Goal: Task Accomplishment & Management: Use online tool/utility

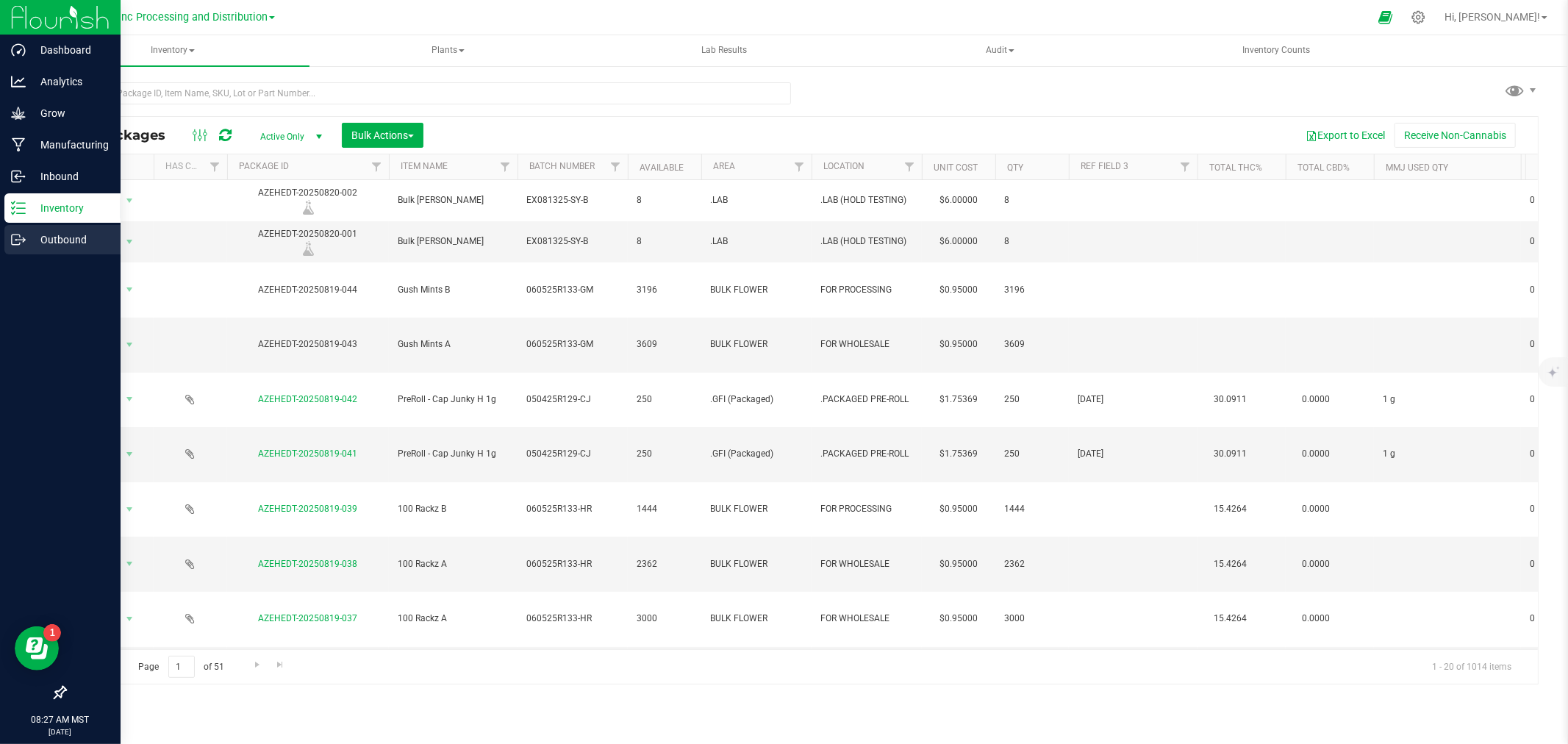
click at [6, 240] on div "Outbound" at bounding box center [62, 240] width 116 height 30
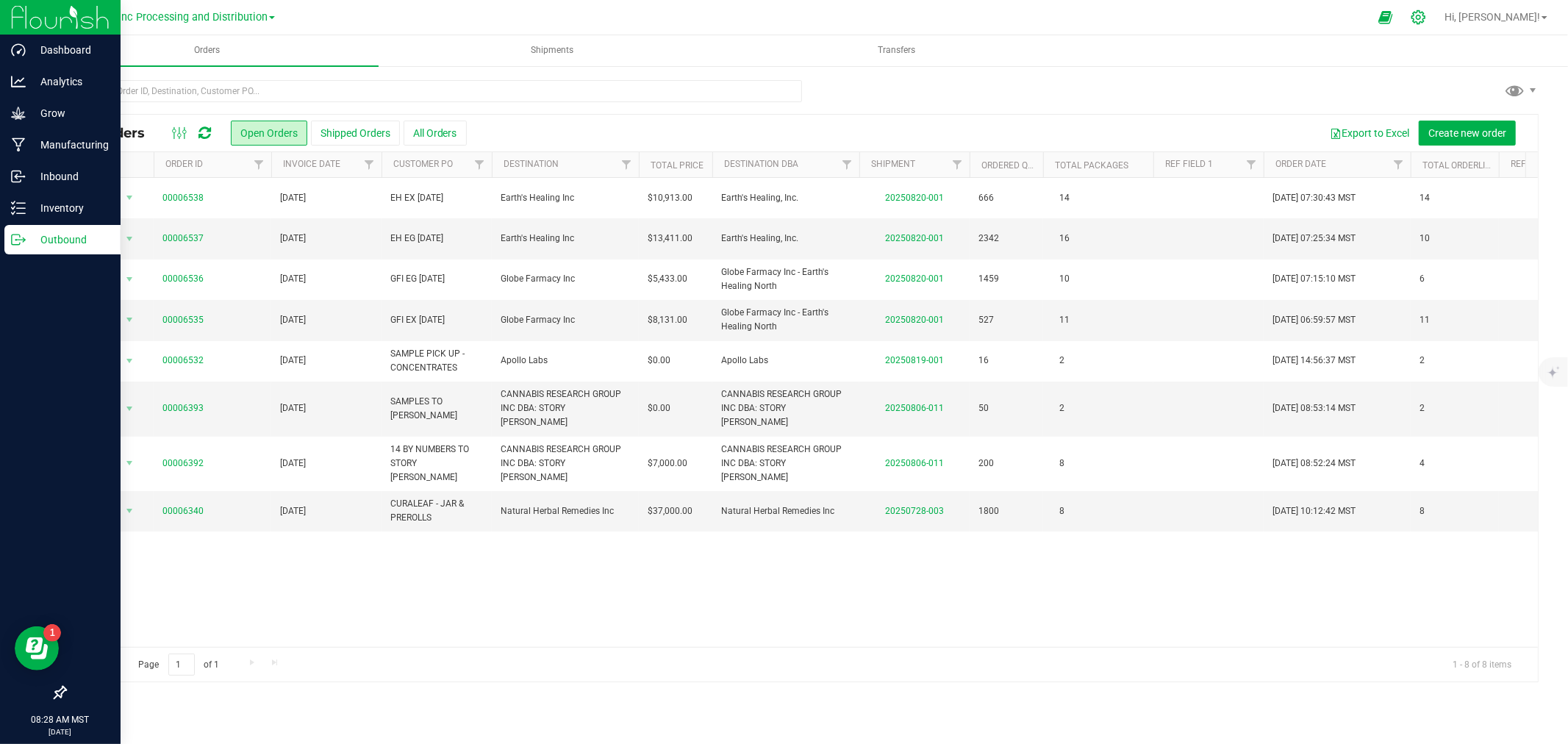
click at [1427, 16] on icon at bounding box center [1419, 17] width 16 height 16
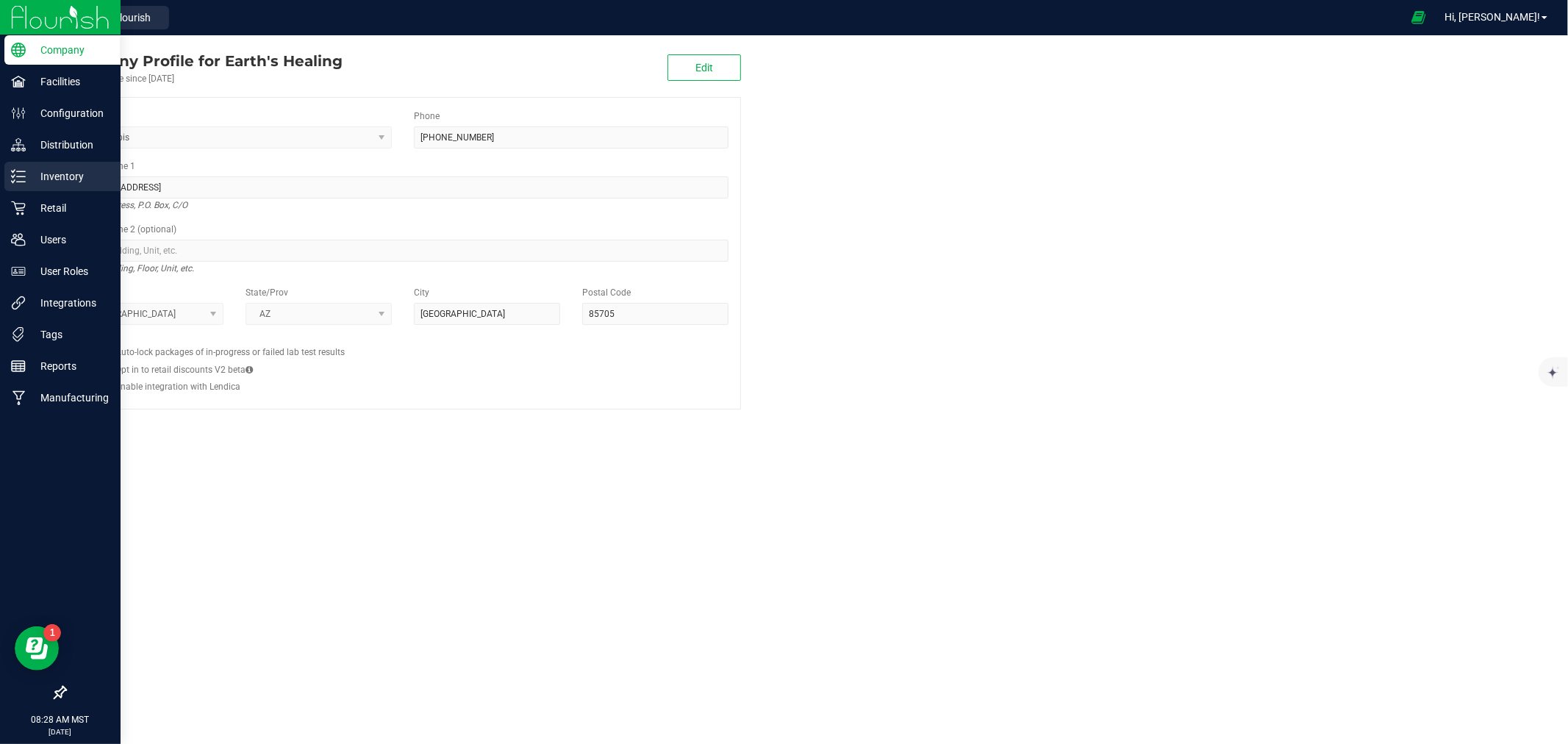
click at [9, 183] on div "Inventory" at bounding box center [62, 176] width 116 height 30
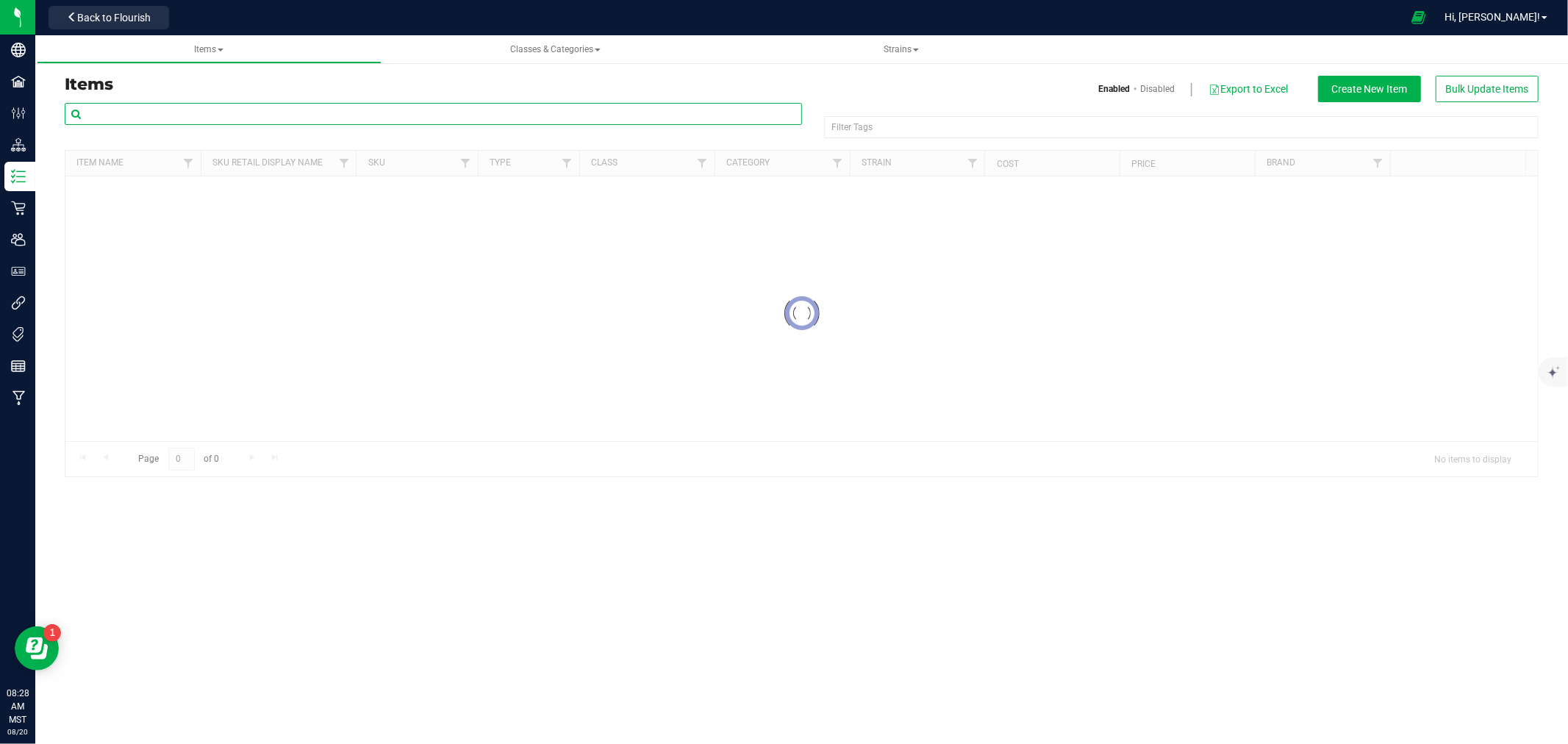
click at [181, 120] on input "text" at bounding box center [433, 114] width 738 height 22
type input "RAINBOW POP A"
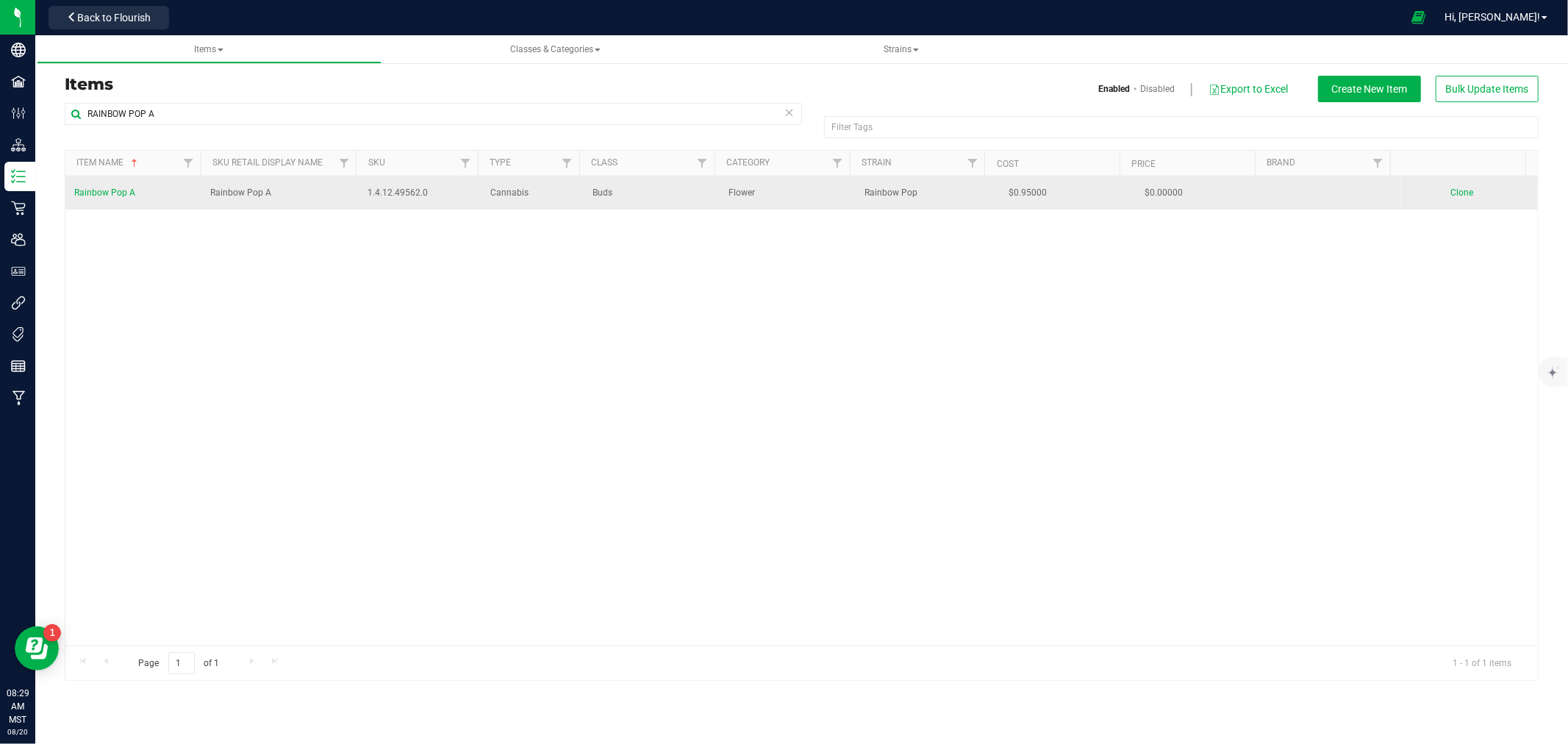
click at [128, 189] on span "Rainbow Pop A" at bounding box center [105, 192] width 61 height 10
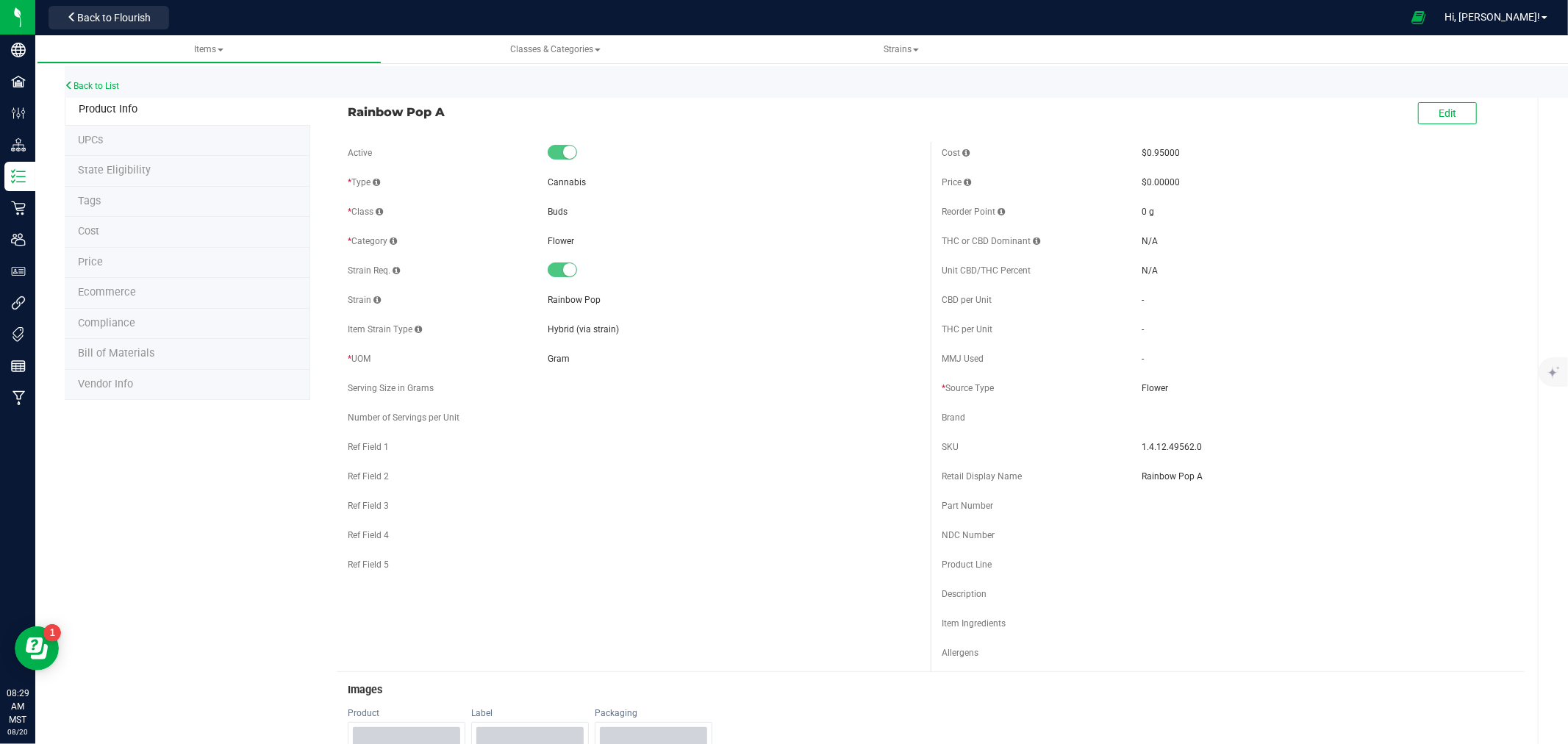
click at [127, 298] on li "Ecommerce" at bounding box center [187, 294] width 246 height 31
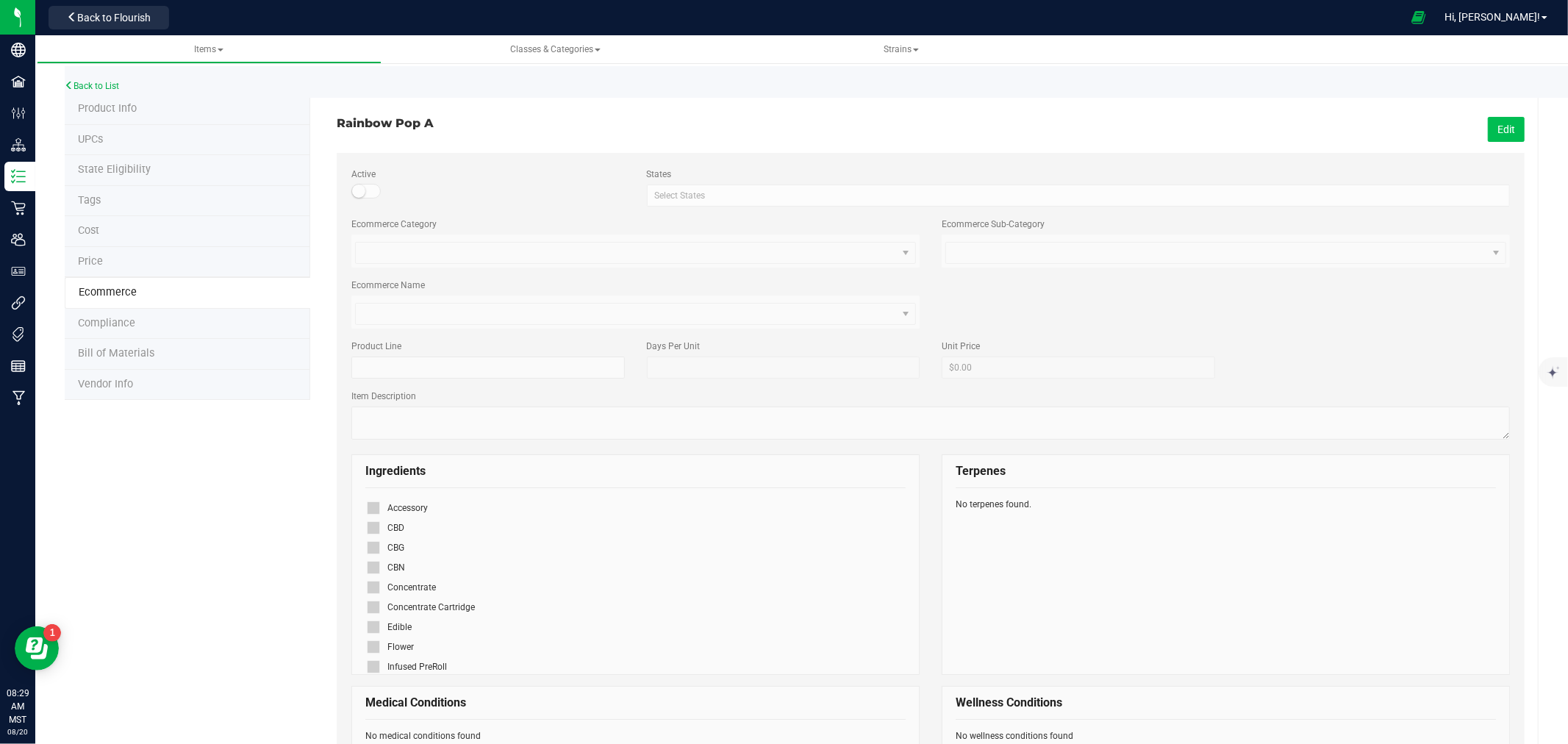
click at [1488, 129] on button "Edit" at bounding box center [1506, 130] width 37 height 25
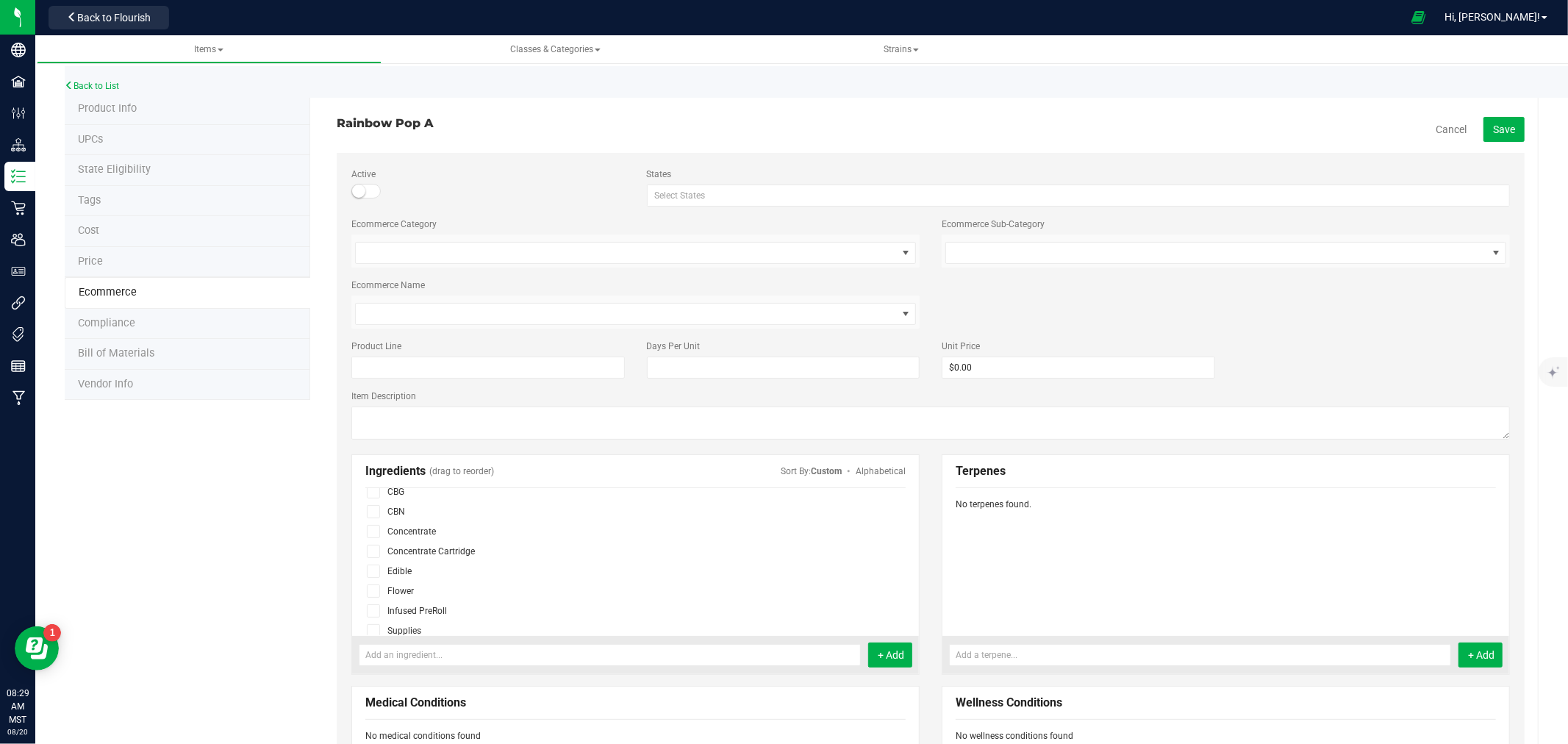
scroll to position [82, 0]
click at [371, 565] on icon at bounding box center [373, 565] width 9 height 0
click at [0, 0] on input "checkbox" at bounding box center [0, 0] width 0 height 0
click at [1495, 128] on span "Save" at bounding box center [1504, 129] width 22 height 12
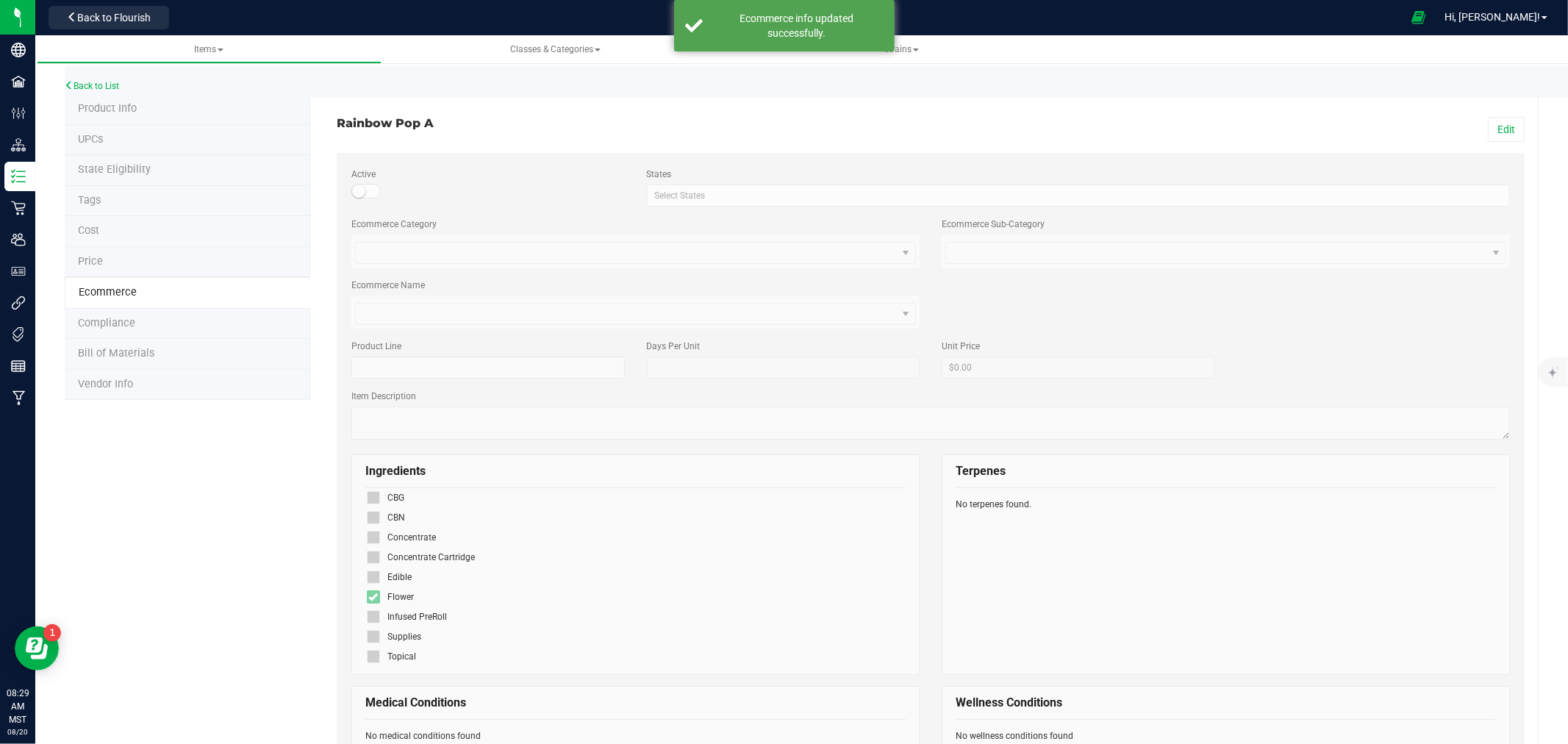
scroll to position [48, 0]
click at [88, 83] on link "Back to List" at bounding box center [92, 86] width 55 height 10
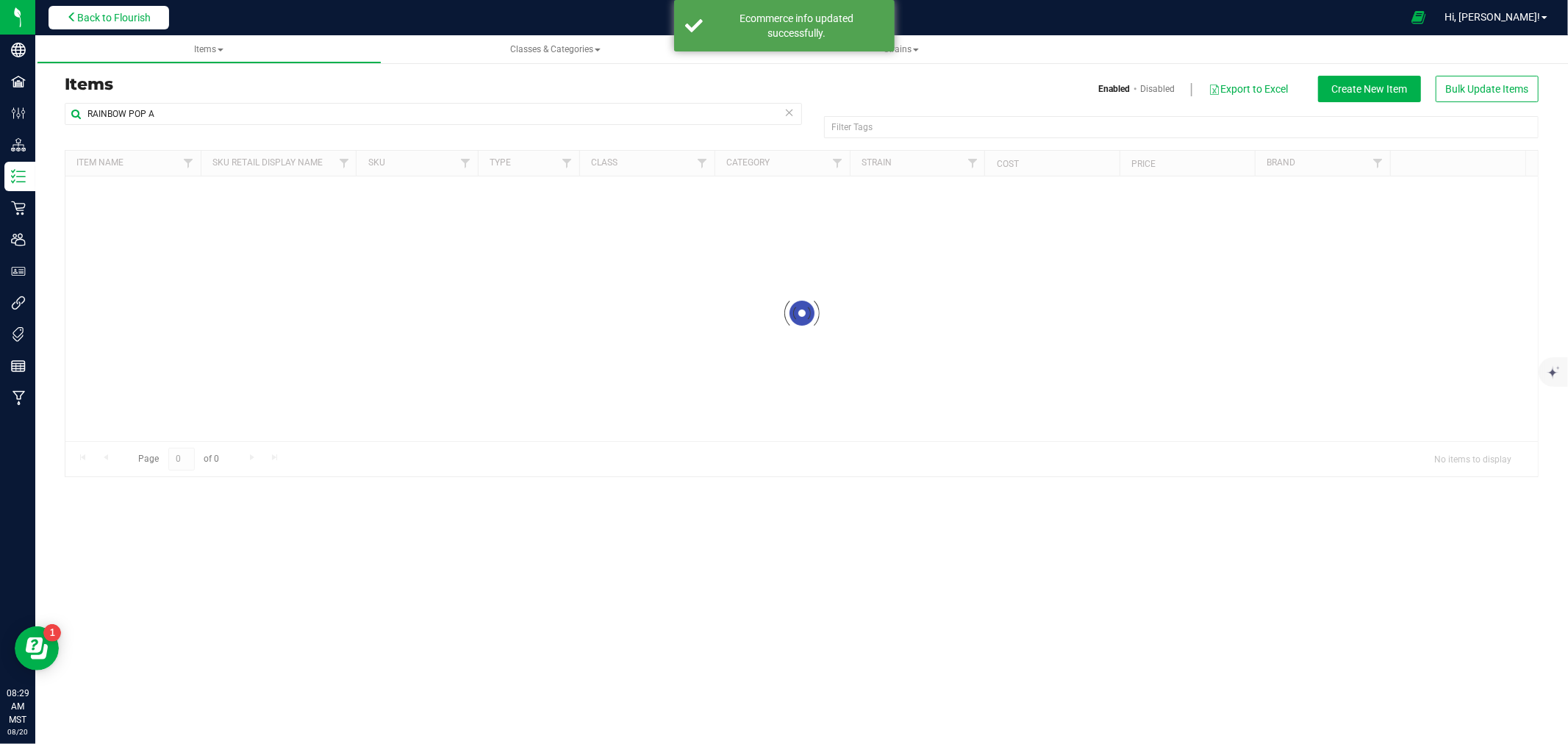
click at [120, 25] on button "Back to Flourish" at bounding box center [108, 18] width 120 height 23
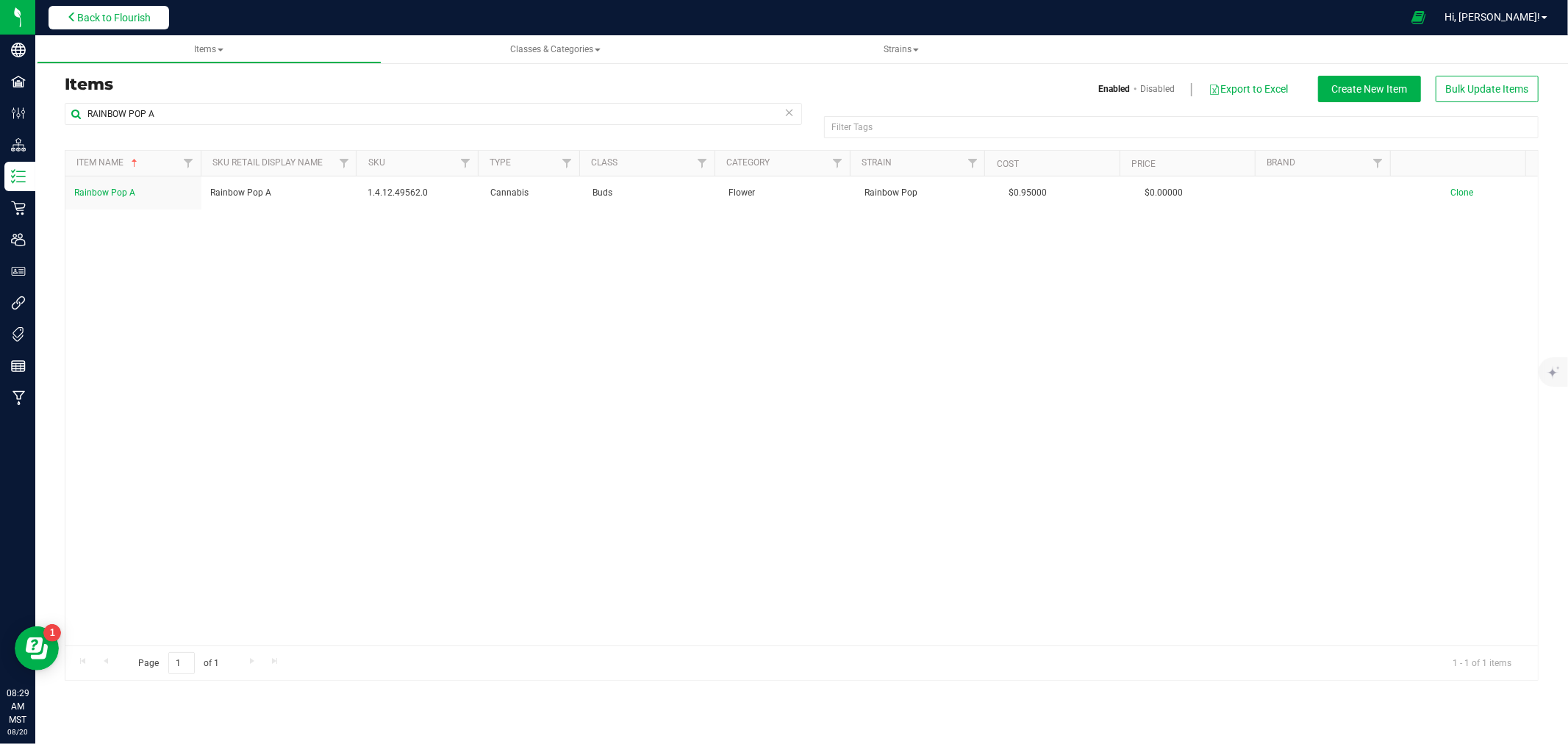
click at [138, 27] on button "Back to Flourish" at bounding box center [108, 18] width 120 height 23
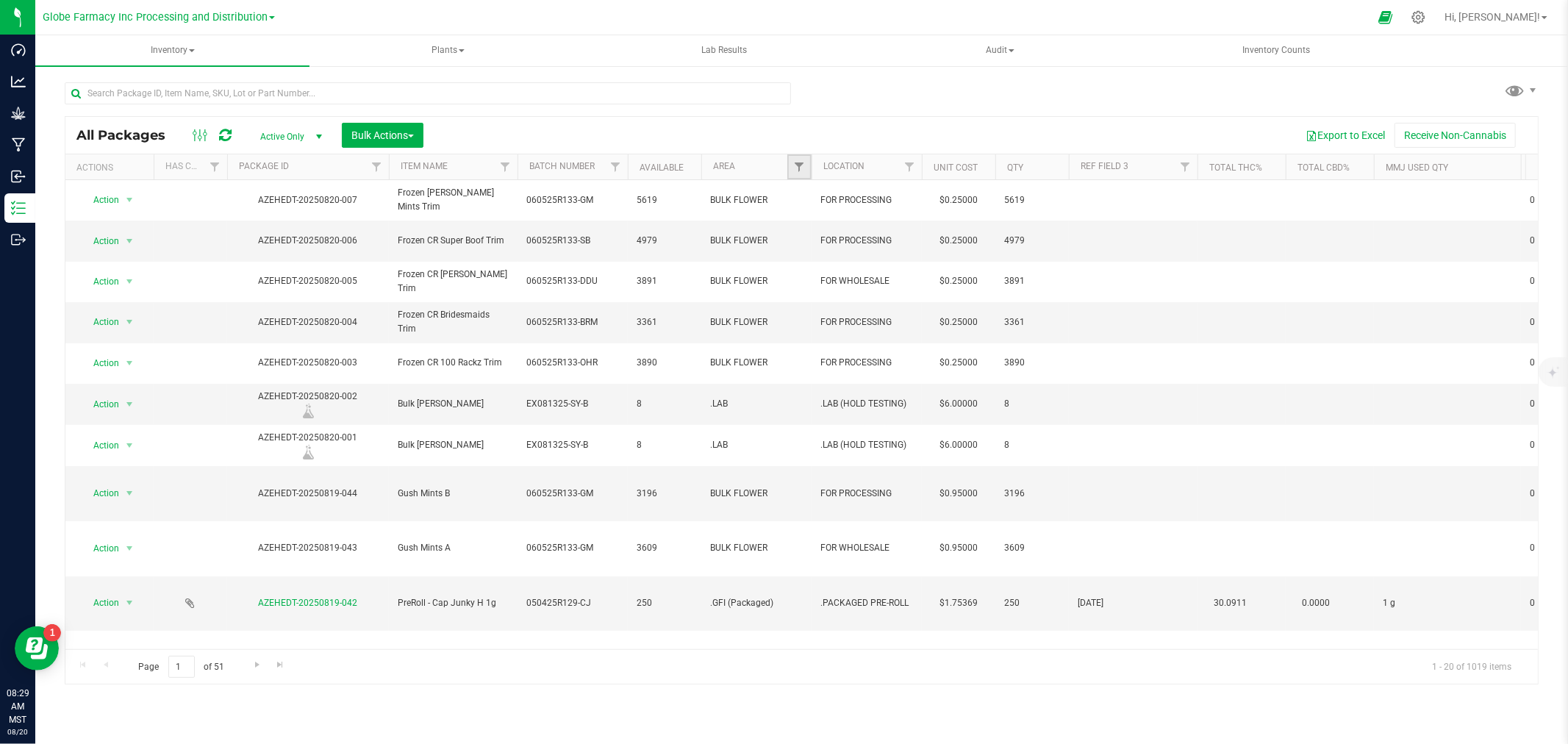
click at [799, 173] on link "Filter" at bounding box center [799, 167] width 24 height 25
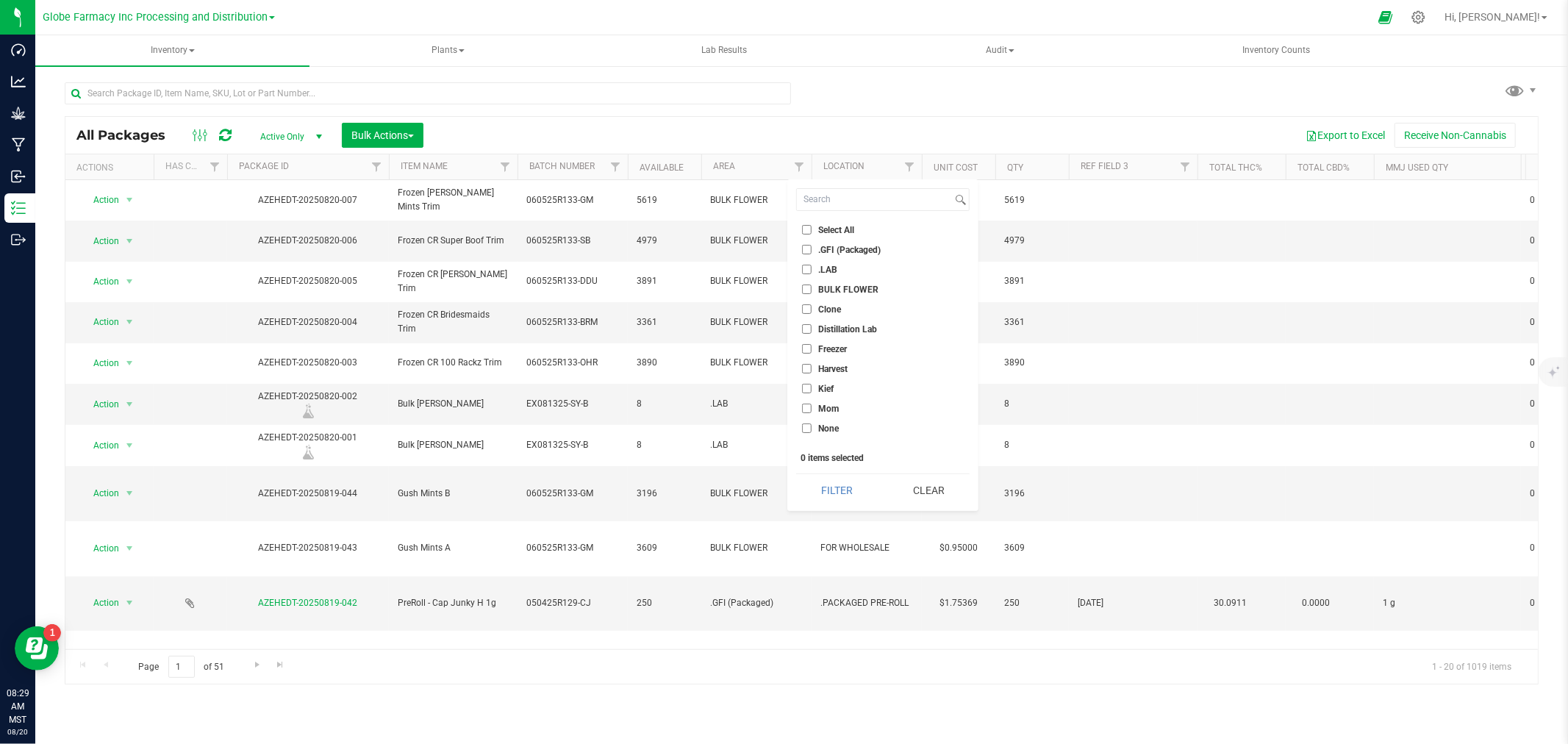
drag, startPoint x: 857, startPoint y: 290, endPoint x: 856, endPoint y: 313, distance: 23.0
click at [857, 290] on span "BULK FLOWER" at bounding box center [848, 290] width 60 height 9
click at [812, 290] on input "BULK FLOWER" at bounding box center [807, 290] width 9 height 9
checkbox input "true"
click at [841, 479] on button "Filter" at bounding box center [837, 490] width 82 height 32
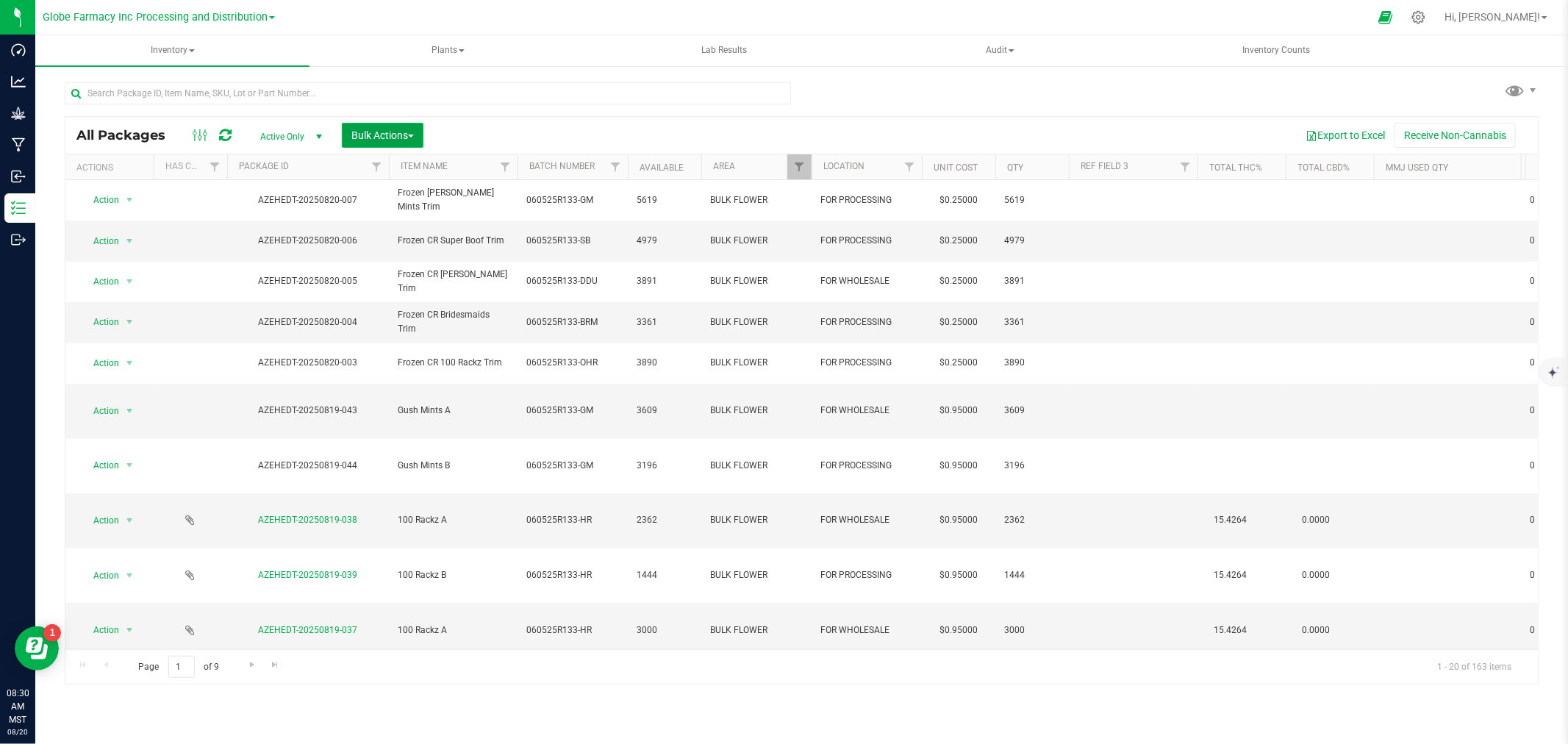
click at [385, 131] on span "Bulk Actions" at bounding box center [382, 135] width 62 height 12
click at [400, 241] on div "Locate packages" at bounding box center [397, 251] width 94 height 23
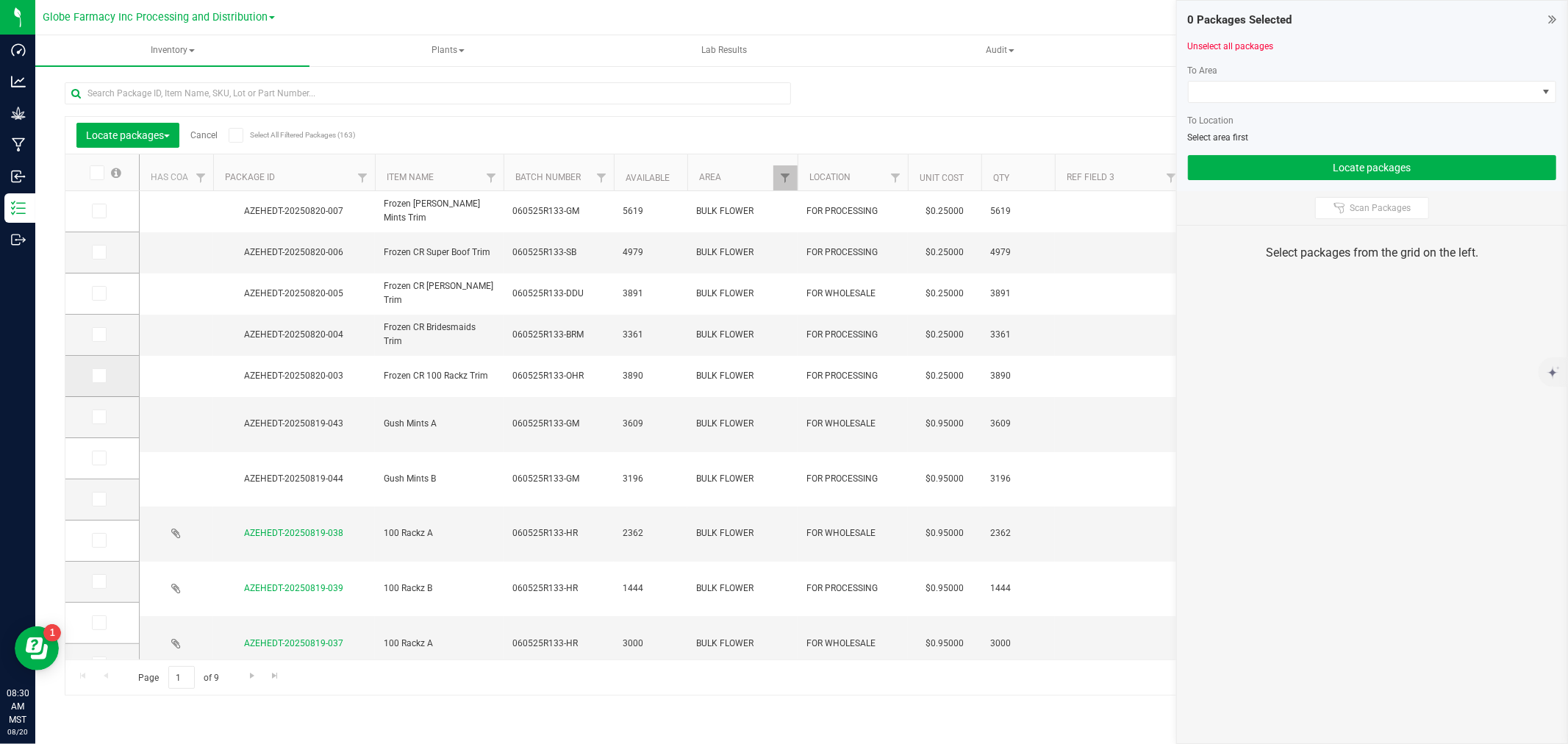
click at [104, 376] on span at bounding box center [99, 376] width 15 height 15
click at [0, 0] on input "checkbox" at bounding box center [0, 0] width 0 height 0
click at [98, 335] on icon at bounding box center [98, 335] width 9 height 0
click at [0, 0] on input "checkbox" at bounding box center [0, 0] width 0 height 0
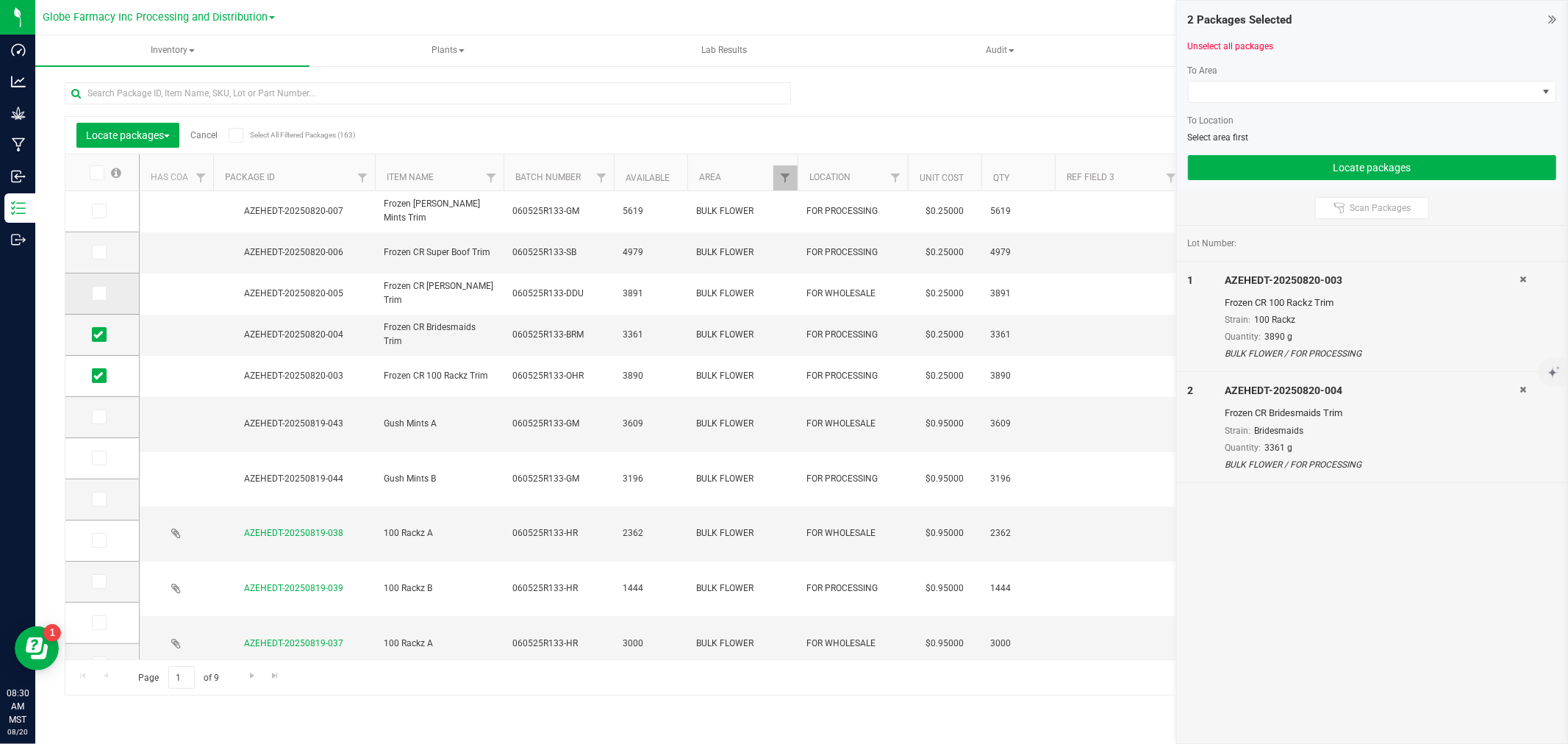
click at [101, 294] on icon at bounding box center [98, 294] width 9 height 0
click at [0, 0] on input "checkbox" at bounding box center [0, 0] width 0 height 0
click at [101, 252] on icon at bounding box center [98, 252] width 9 height 0
click at [0, 0] on input "checkbox" at bounding box center [0, 0] width 0 height 0
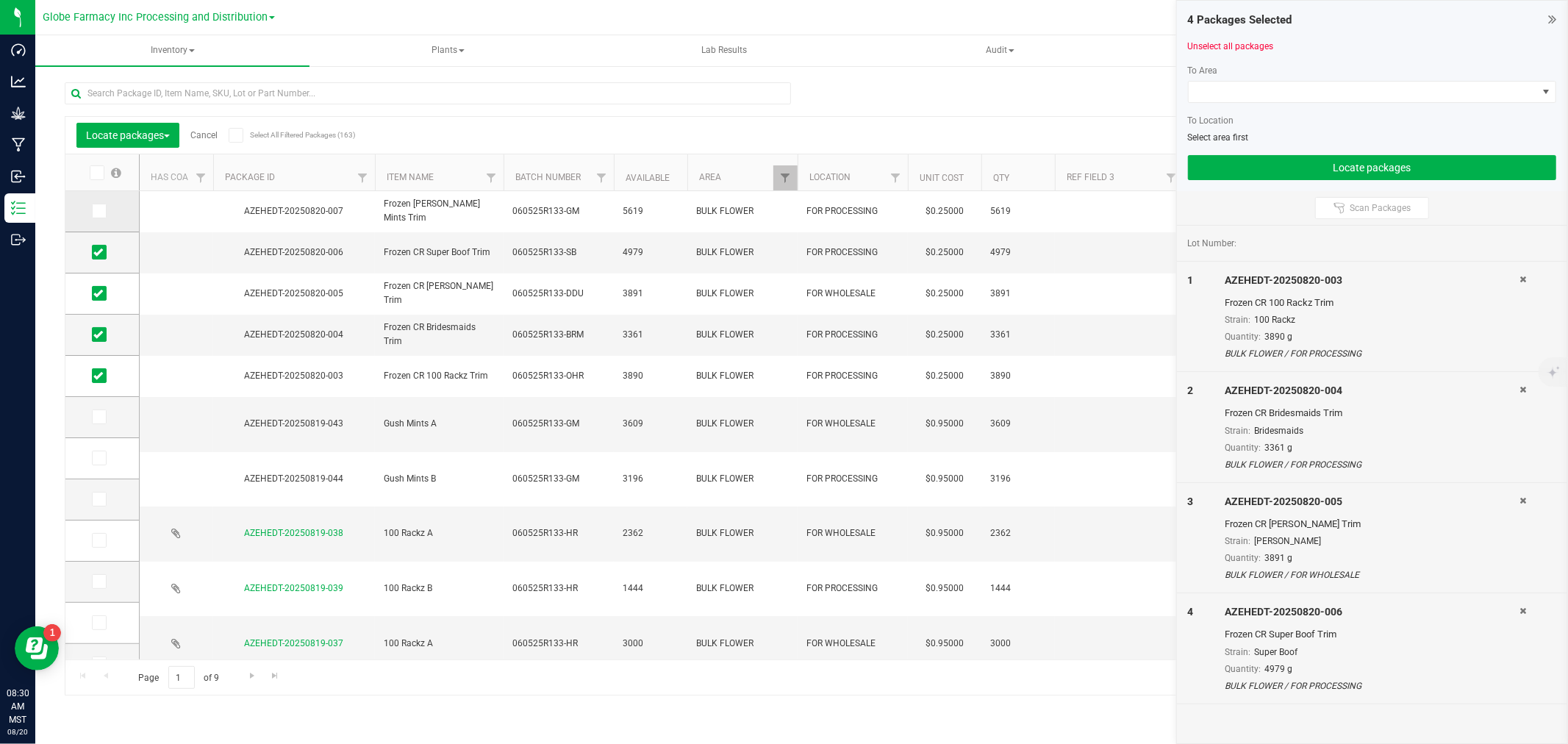
click at [105, 202] on td at bounding box center [102, 212] width 73 height 41
click at [105, 208] on span at bounding box center [99, 211] width 15 height 15
click at [0, 0] on input "checkbox" at bounding box center [0, 0] width 0 height 0
click at [1256, 91] on span at bounding box center [1363, 92] width 349 height 20
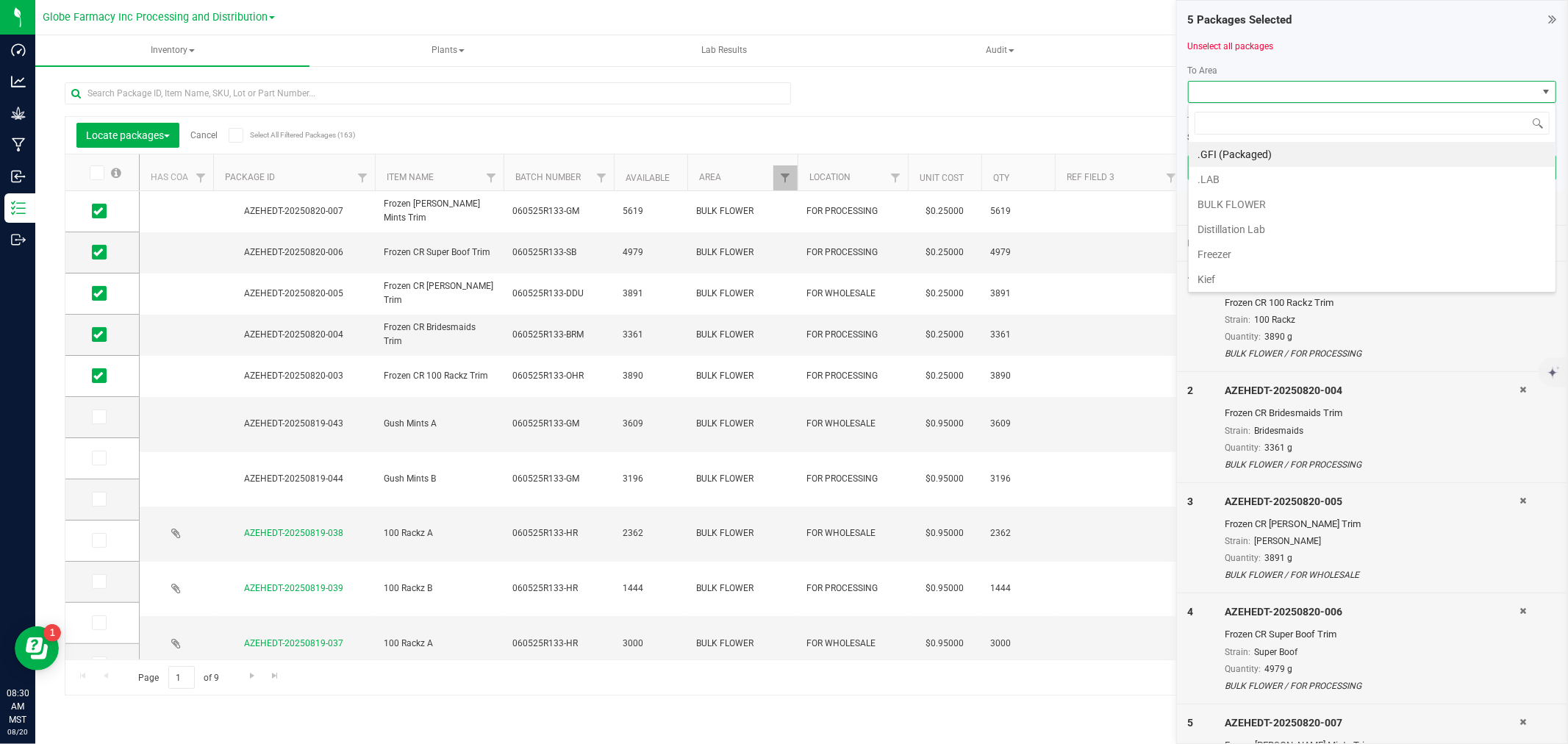
scroll to position [22, 368]
click at [1263, 260] on li "Freezer" at bounding box center [1372, 255] width 367 height 25
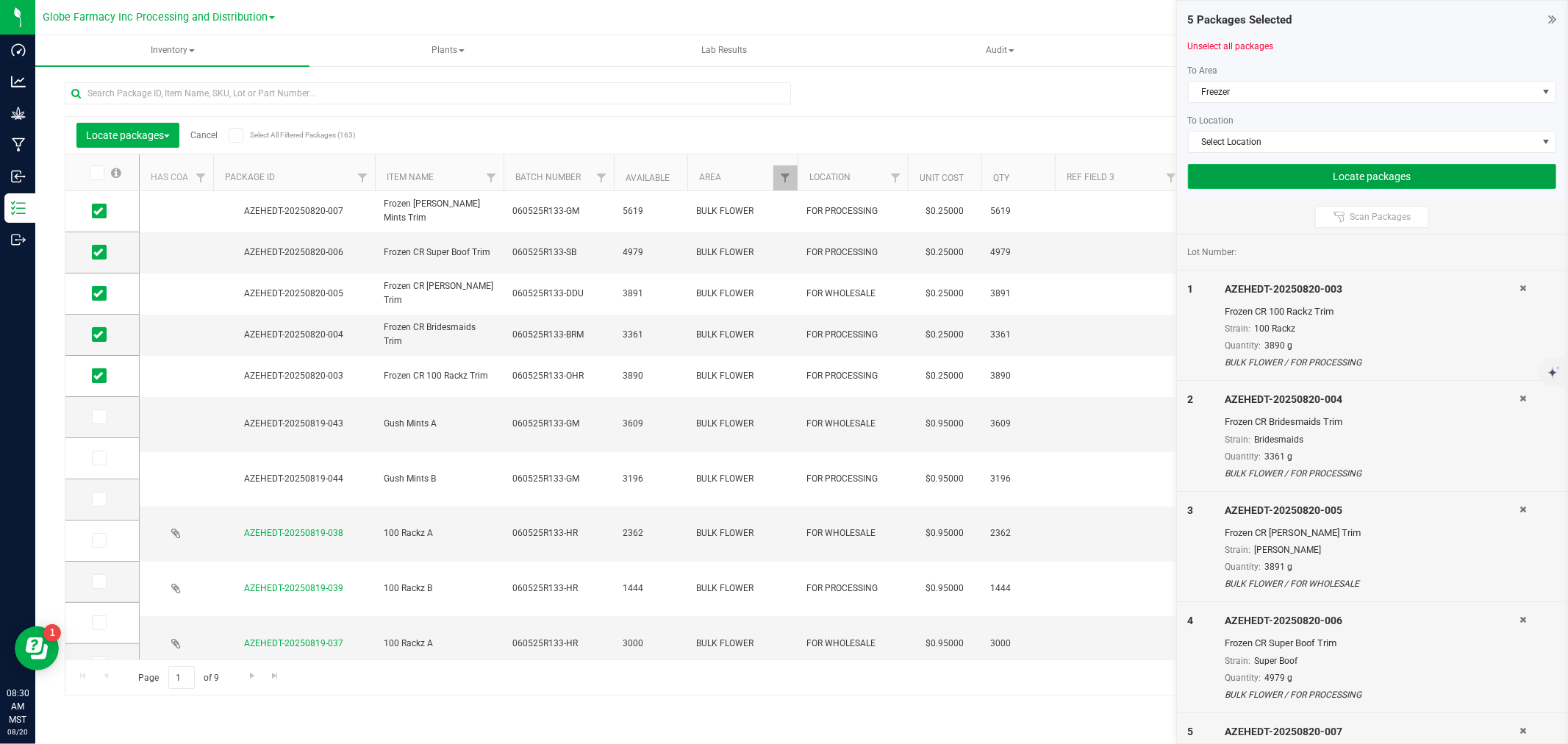
click at [1245, 178] on button "Locate packages" at bounding box center [1372, 176] width 368 height 25
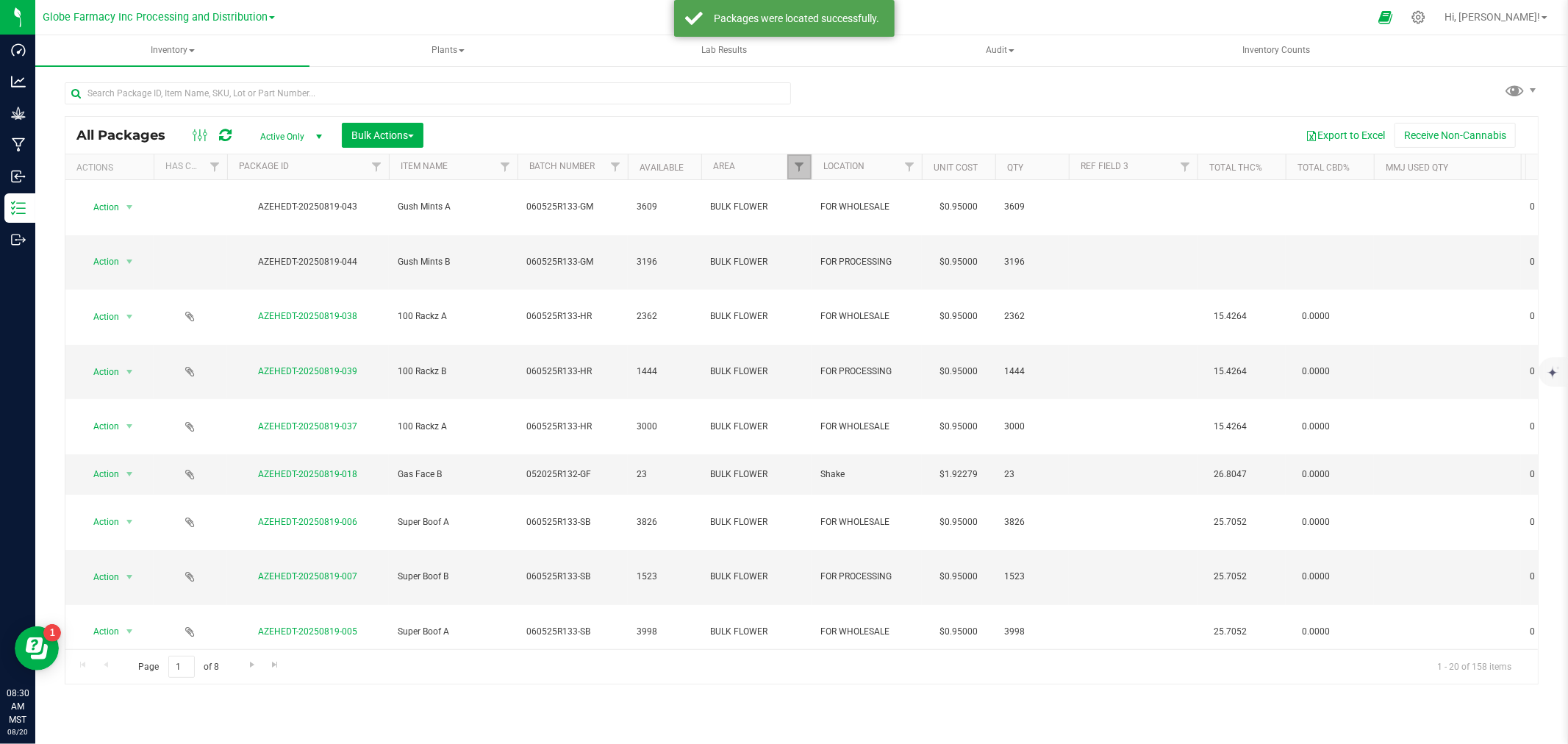
click at [802, 159] on link "Filter" at bounding box center [799, 167] width 24 height 25
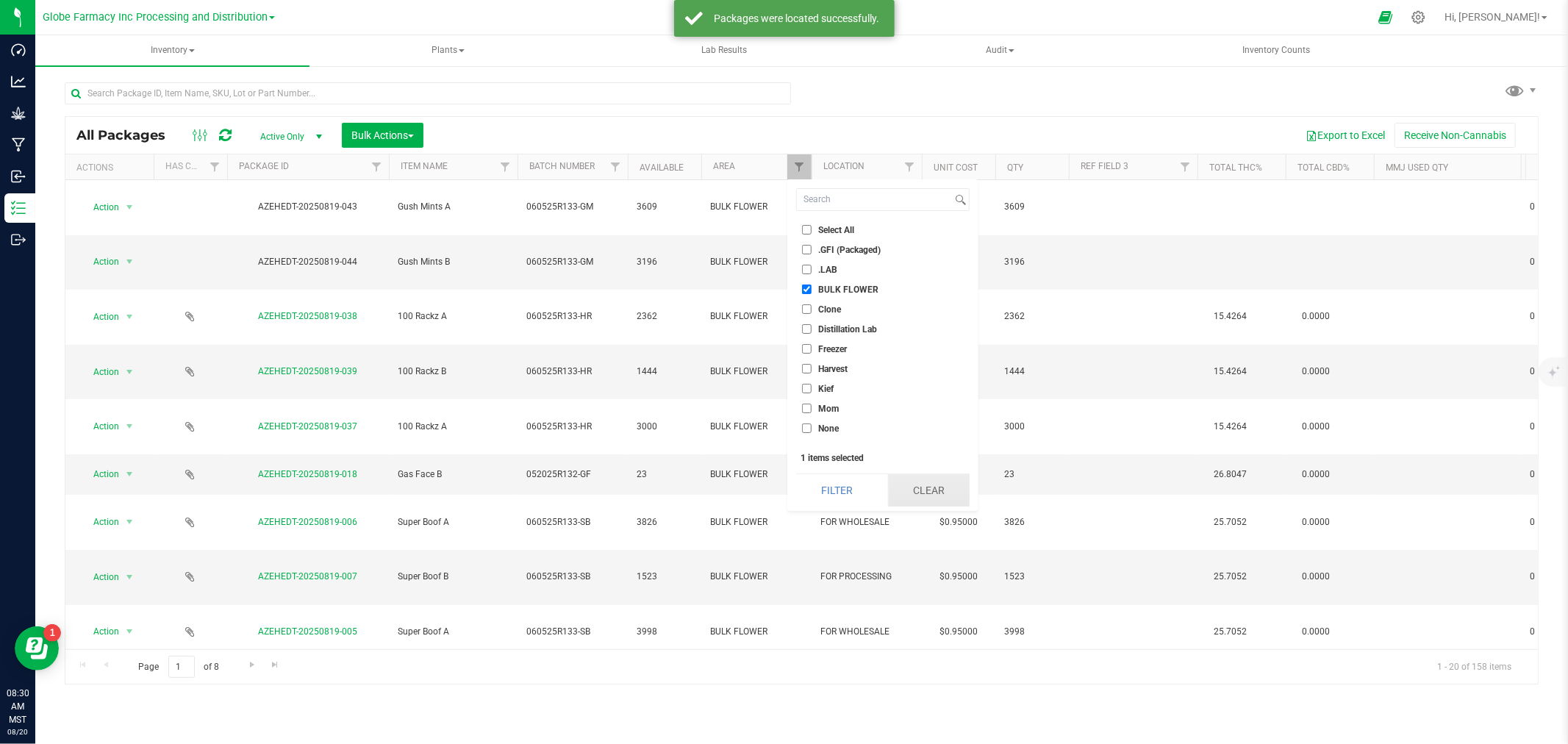
click at [921, 497] on button "Clear" at bounding box center [929, 490] width 82 height 32
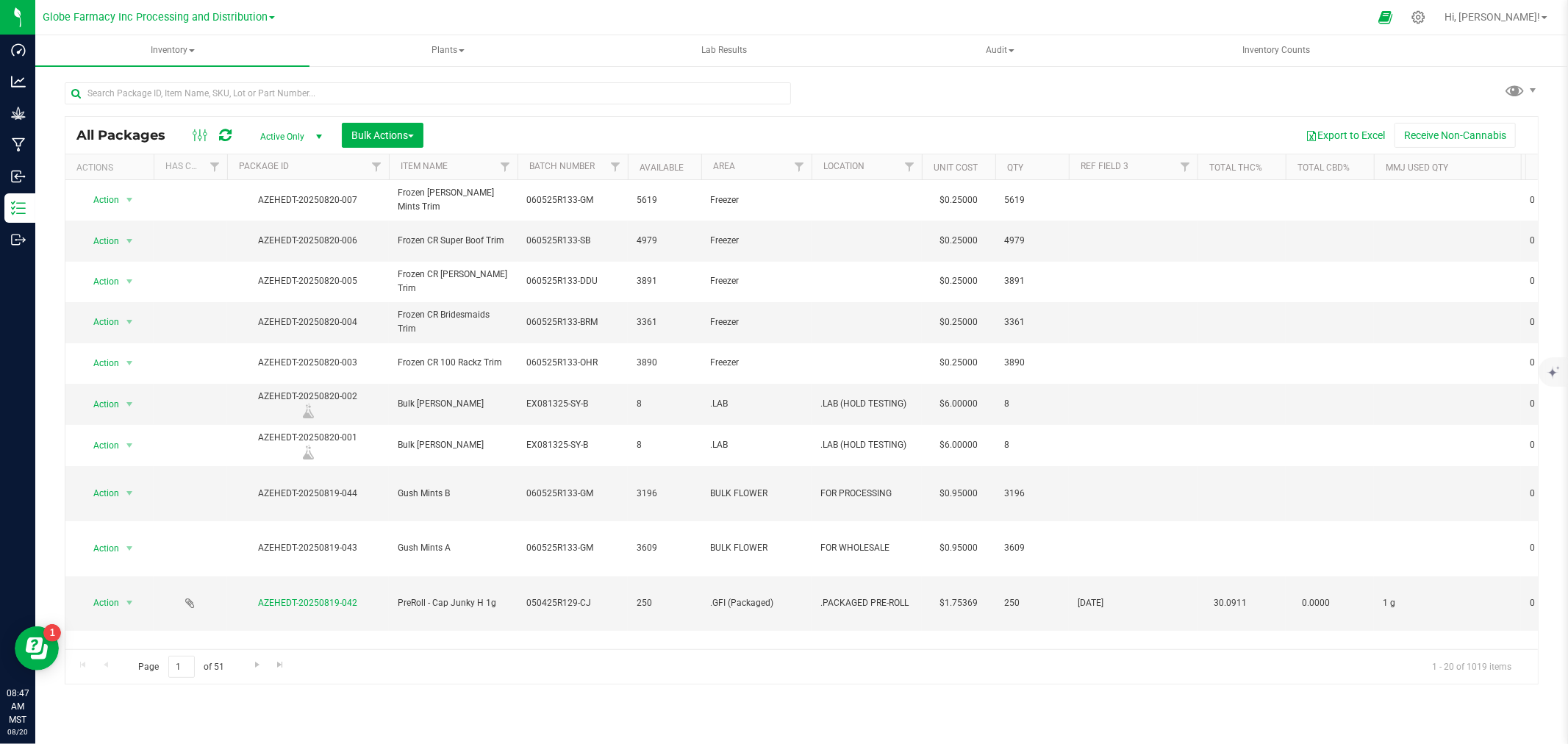
click at [208, 77] on div at bounding box center [433, 93] width 738 height 47
click at [206, 92] on input "text" at bounding box center [428, 94] width 727 height 22
paste input "INF080825-GF"
type input "INF080825-GF"
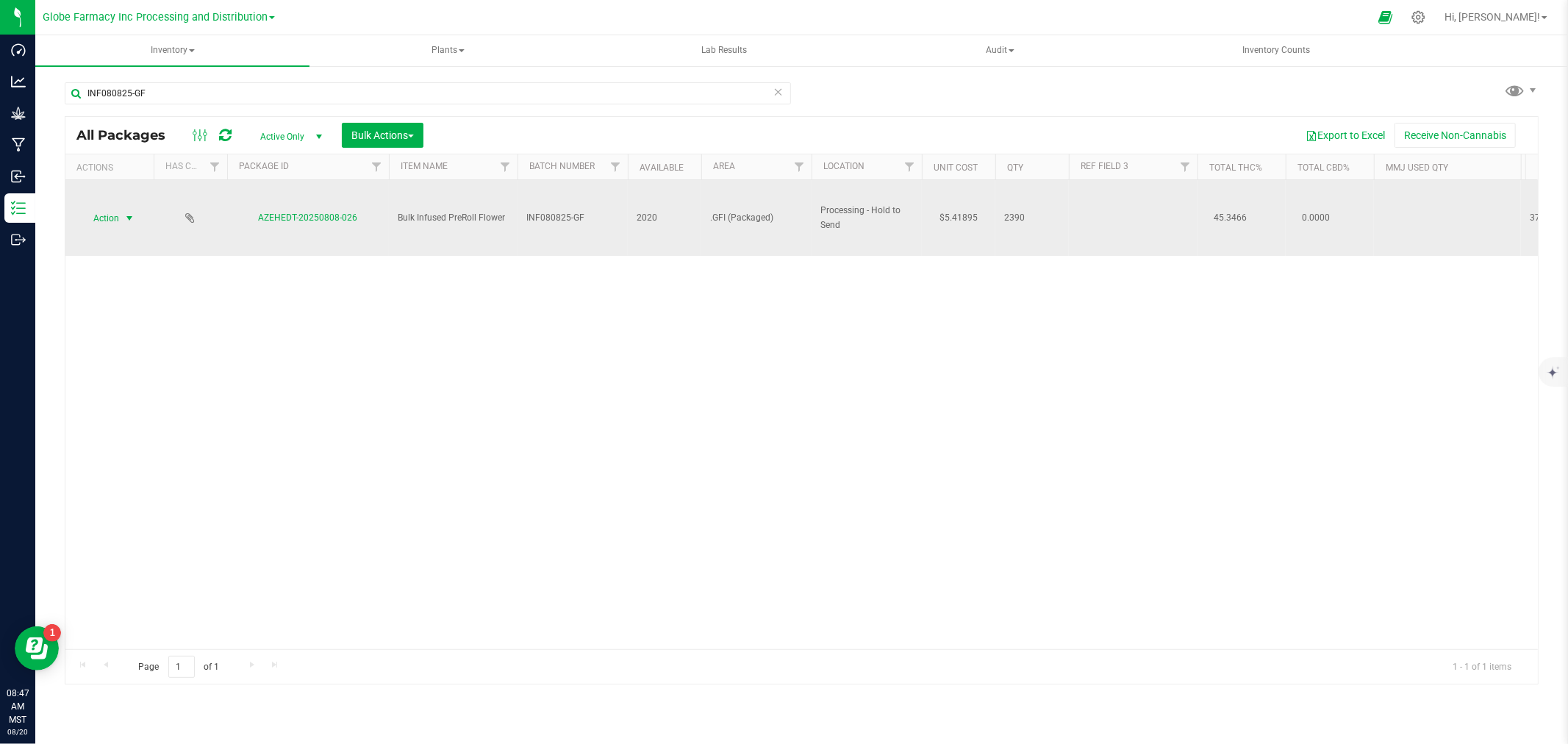
click at [108, 222] on span "Action" at bounding box center [100, 219] width 40 height 20
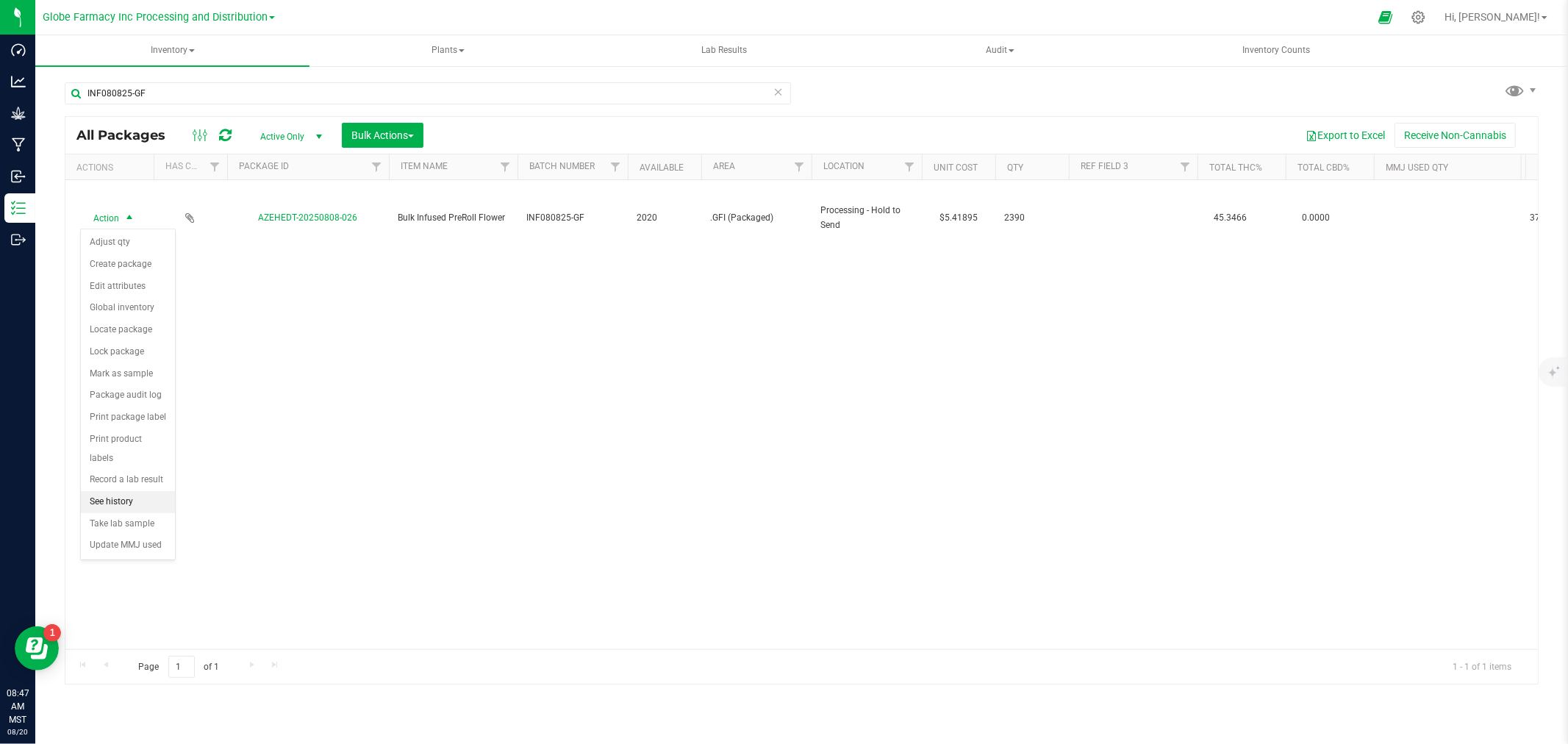
click at [134, 508] on li "See history" at bounding box center [128, 502] width 94 height 22
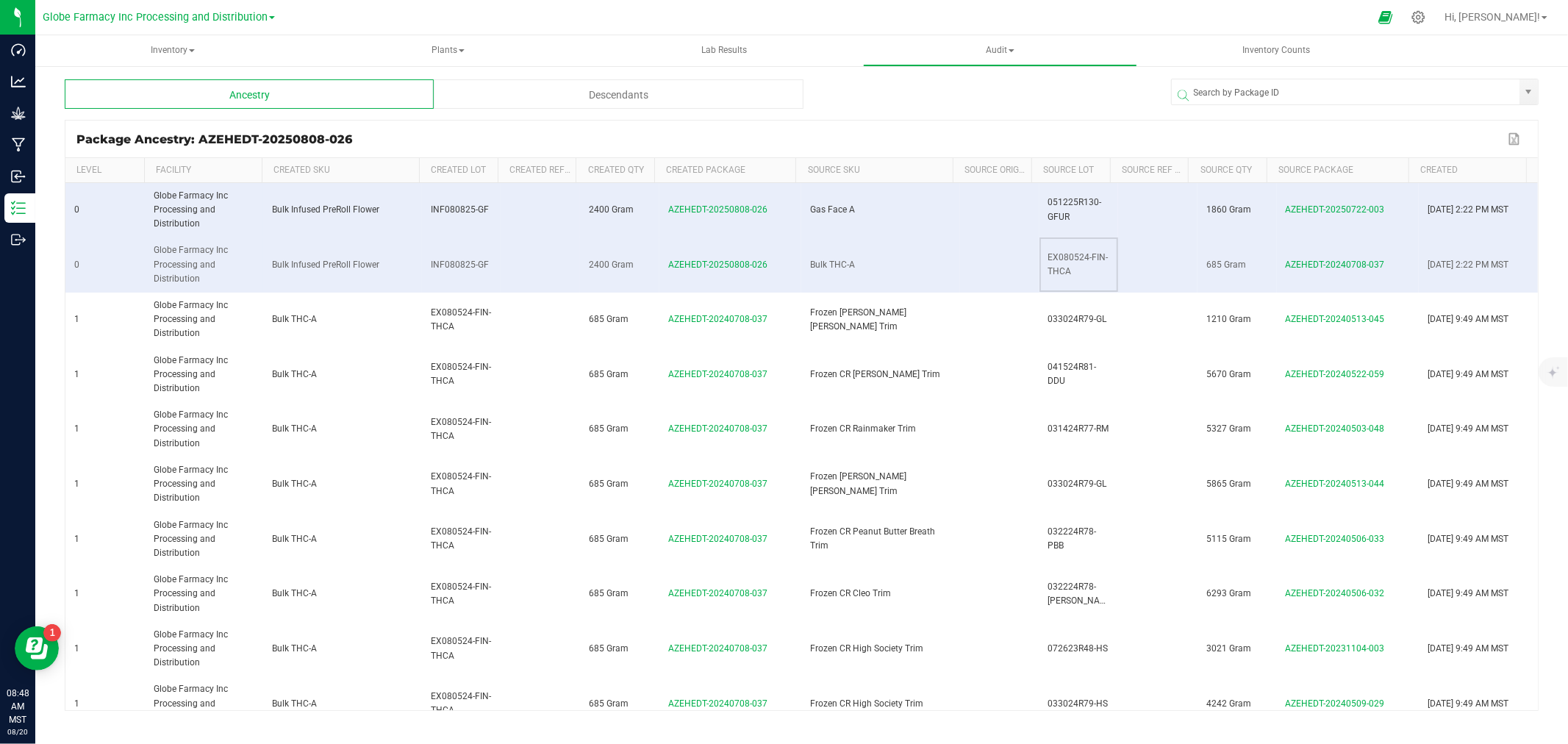
drag, startPoint x: 1089, startPoint y: 268, endPoint x: 1029, endPoint y: 267, distance: 60.0
click at [1029, 267] on tr "0 Globe Farmacy Inc Processing and Distribution Bulk Infused PreRoll Flower INF…" at bounding box center [802, 265] width 1473 height 55
click at [1051, 201] on span "051225R130-GFUR" at bounding box center [1075, 208] width 54 height 24
click at [1520, 138] on button "Export to Excel" at bounding box center [1516, 139] width 23 height 19
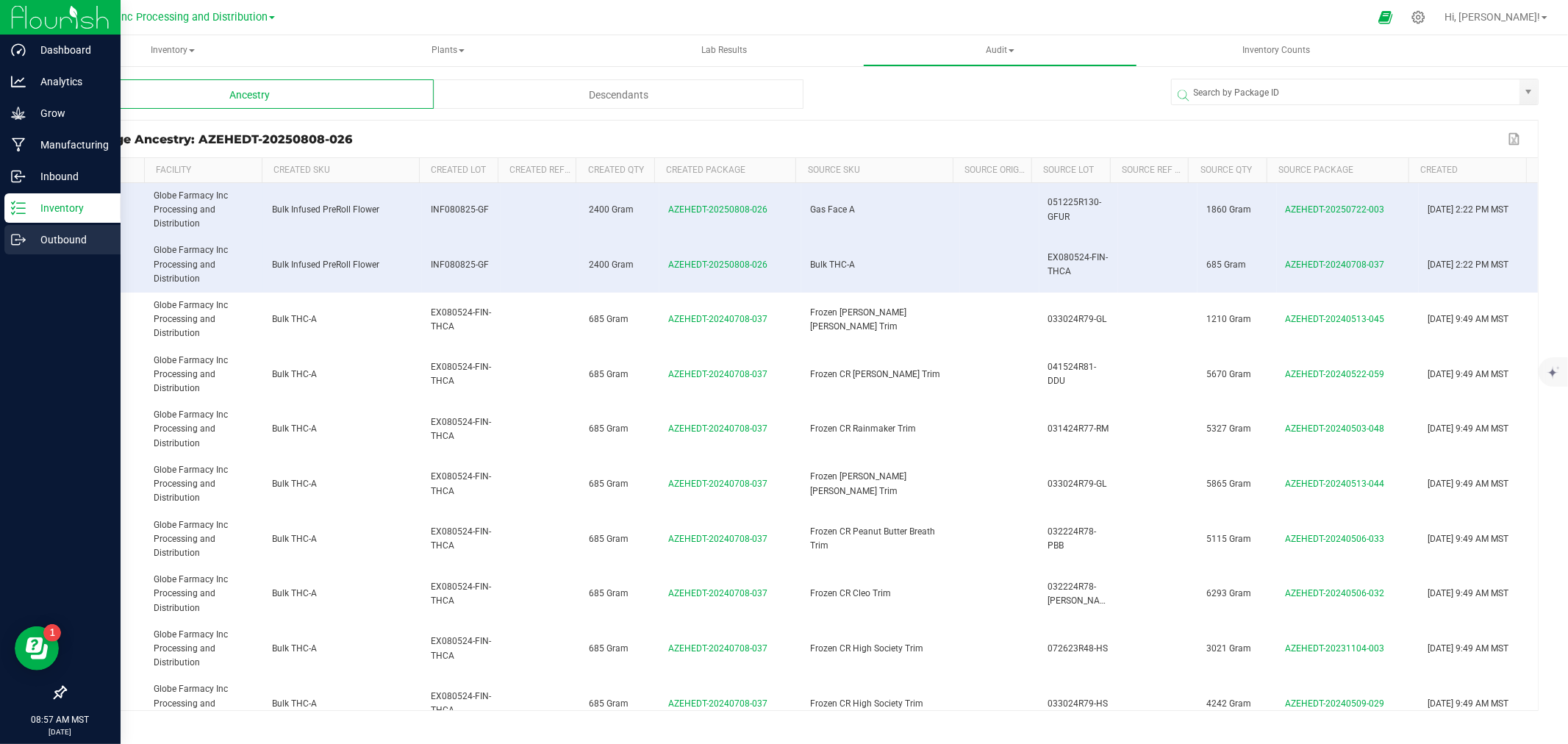
drag, startPoint x: 7, startPoint y: 238, endPoint x: 41, endPoint y: 233, distance: 34.4
click at [7, 237] on div "Outbound" at bounding box center [62, 240] width 116 height 30
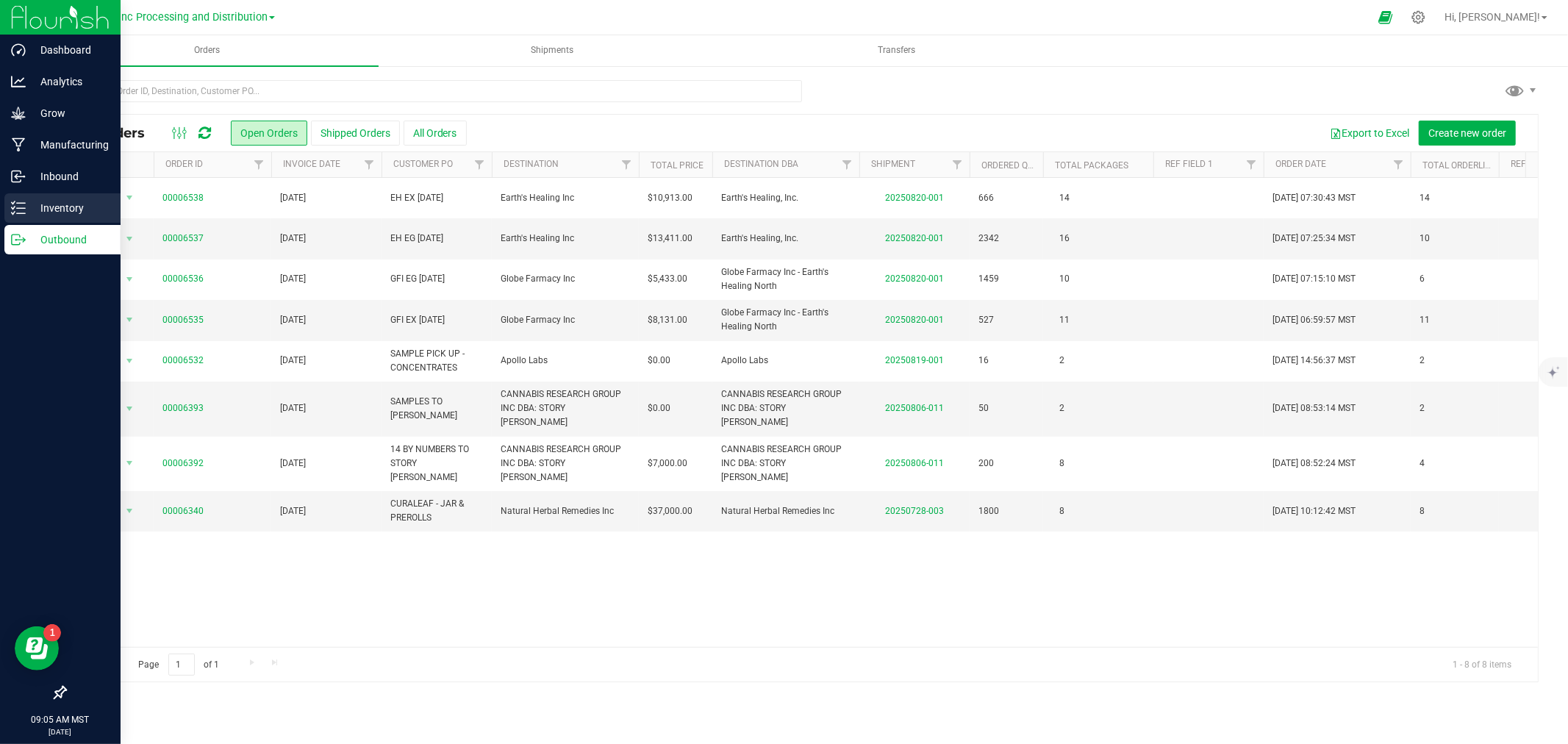
click at [0, 222] on link "Inventory" at bounding box center [60, 209] width 120 height 32
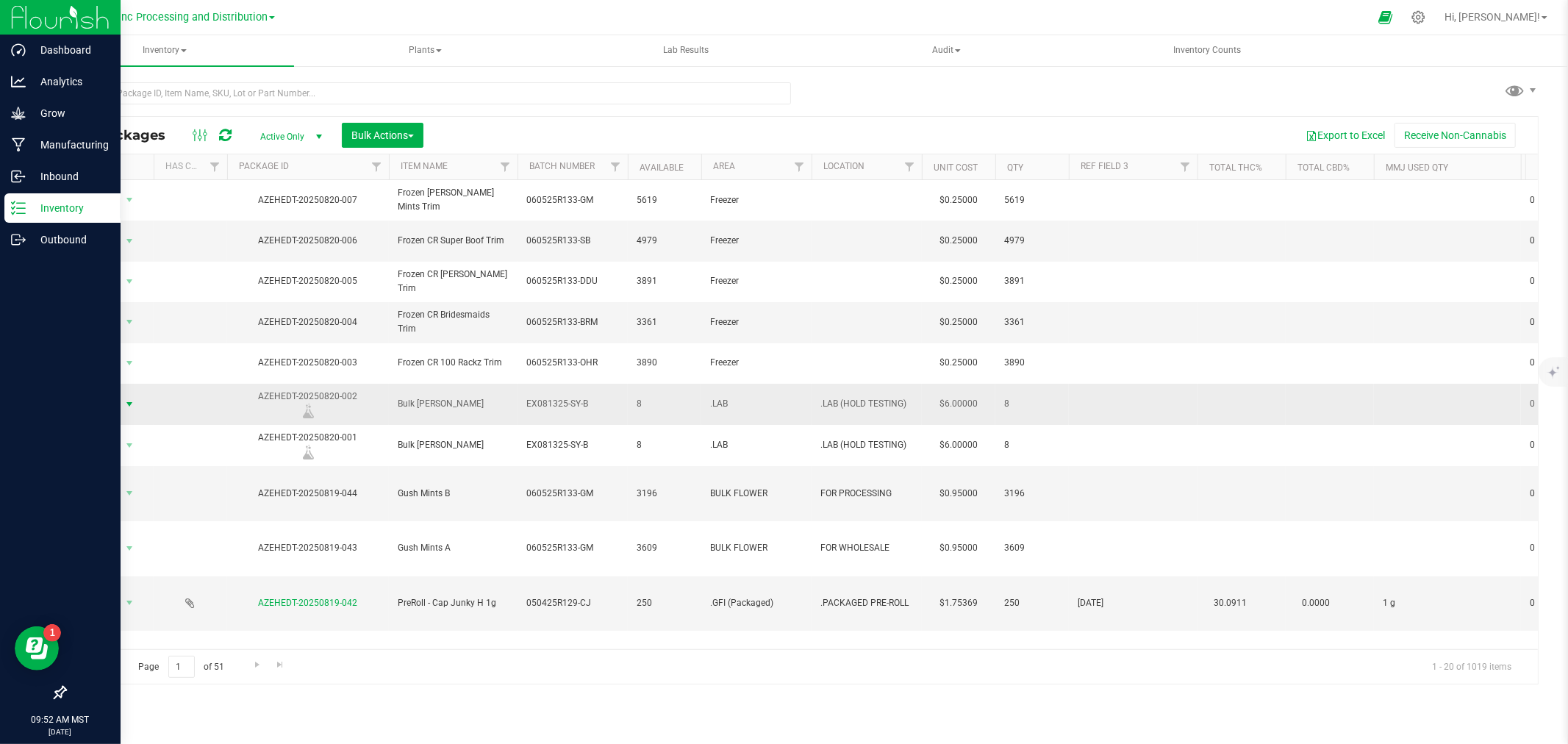
click at [130, 399] on span "select" at bounding box center [129, 404] width 12 height 12
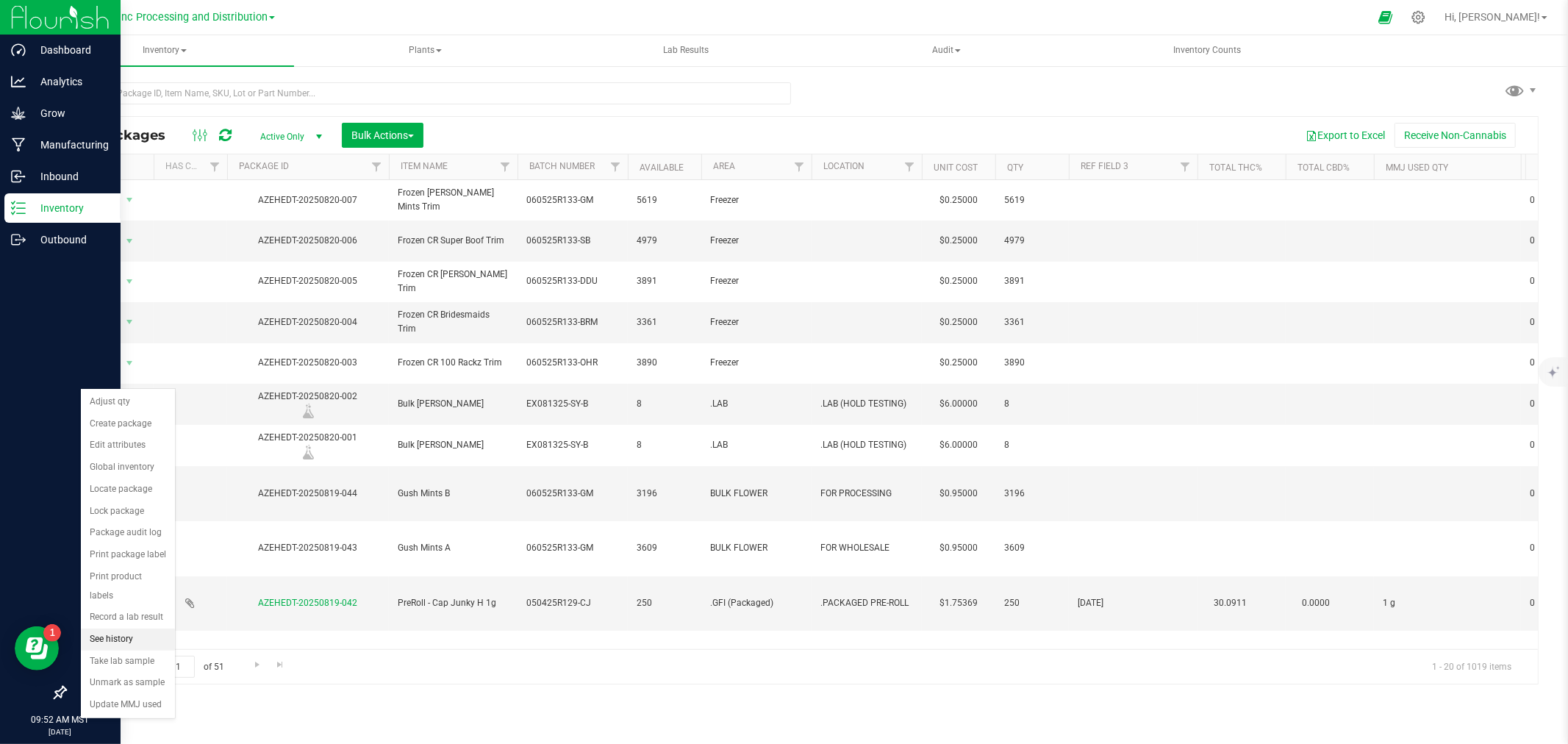
click at [163, 644] on li "See history" at bounding box center [128, 639] width 94 height 22
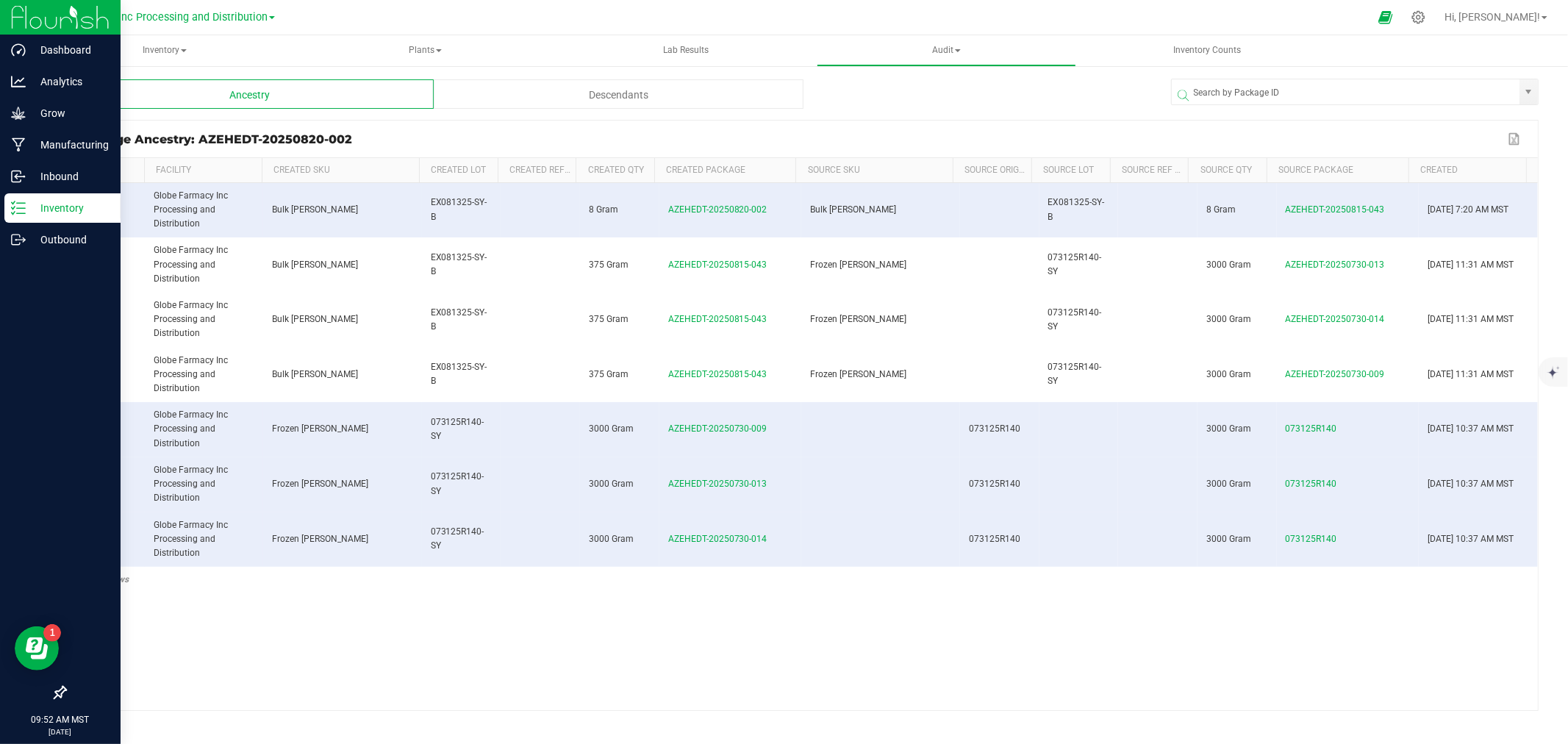
click at [5, 202] on div "Inventory" at bounding box center [62, 208] width 116 height 30
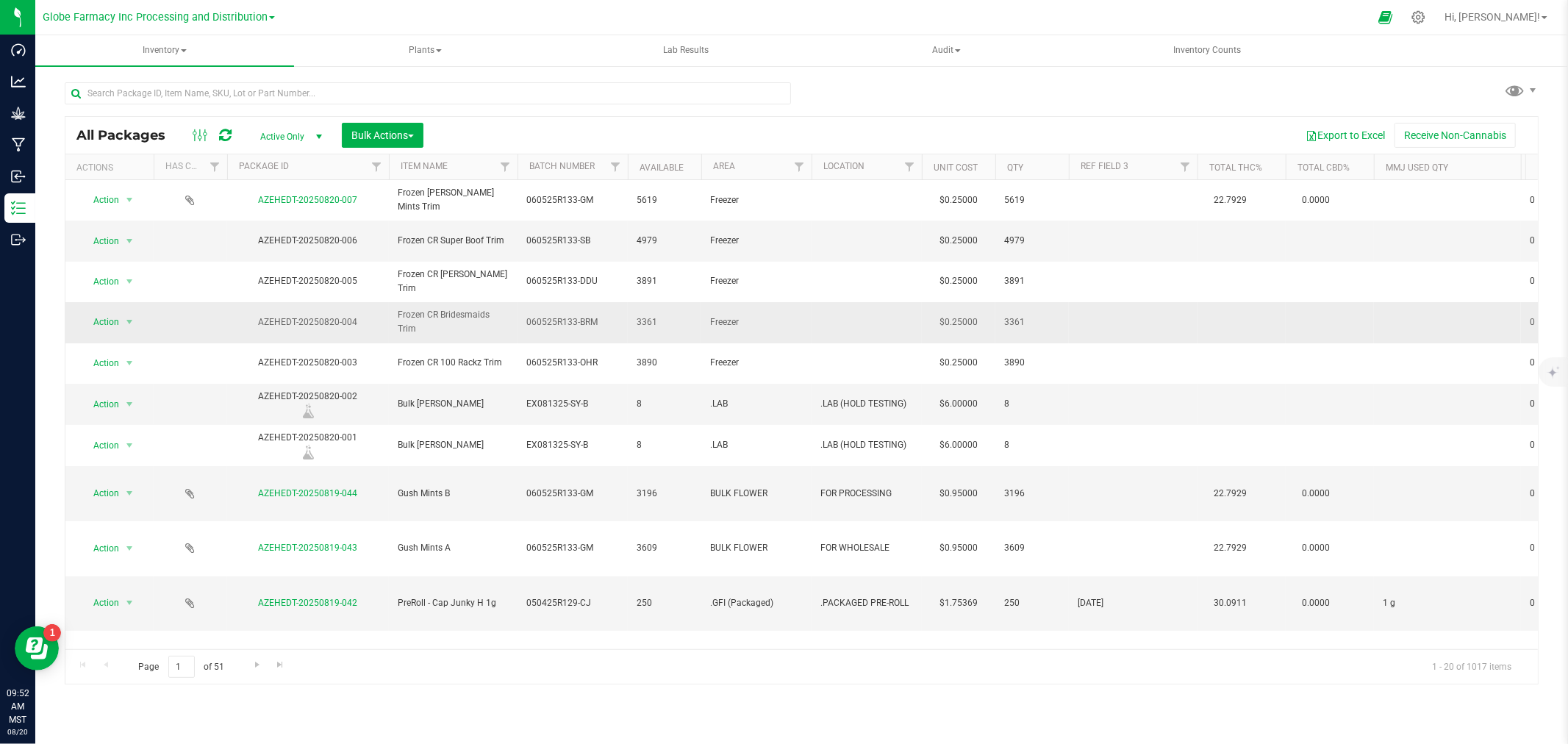
click at [598, 316] on td "060525R133-BRM" at bounding box center [572, 322] width 110 height 41
click at [606, 311] on input "060525R133-BRM" at bounding box center [569, 322] width 105 height 23
type input "060525R133-BRS"
click at [226, 140] on icon at bounding box center [226, 135] width 12 height 15
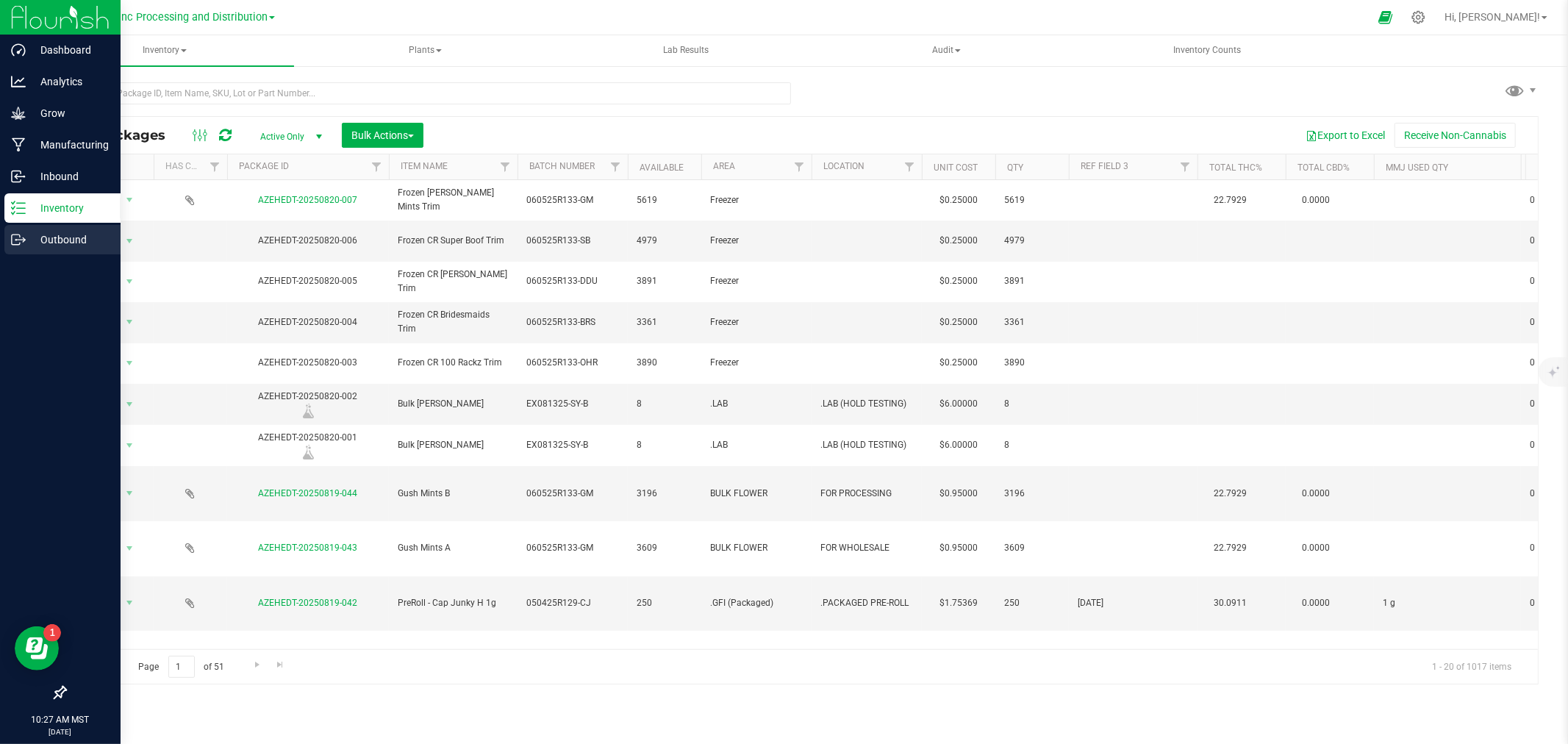
click at [11, 241] on icon at bounding box center [18, 240] width 15 height 15
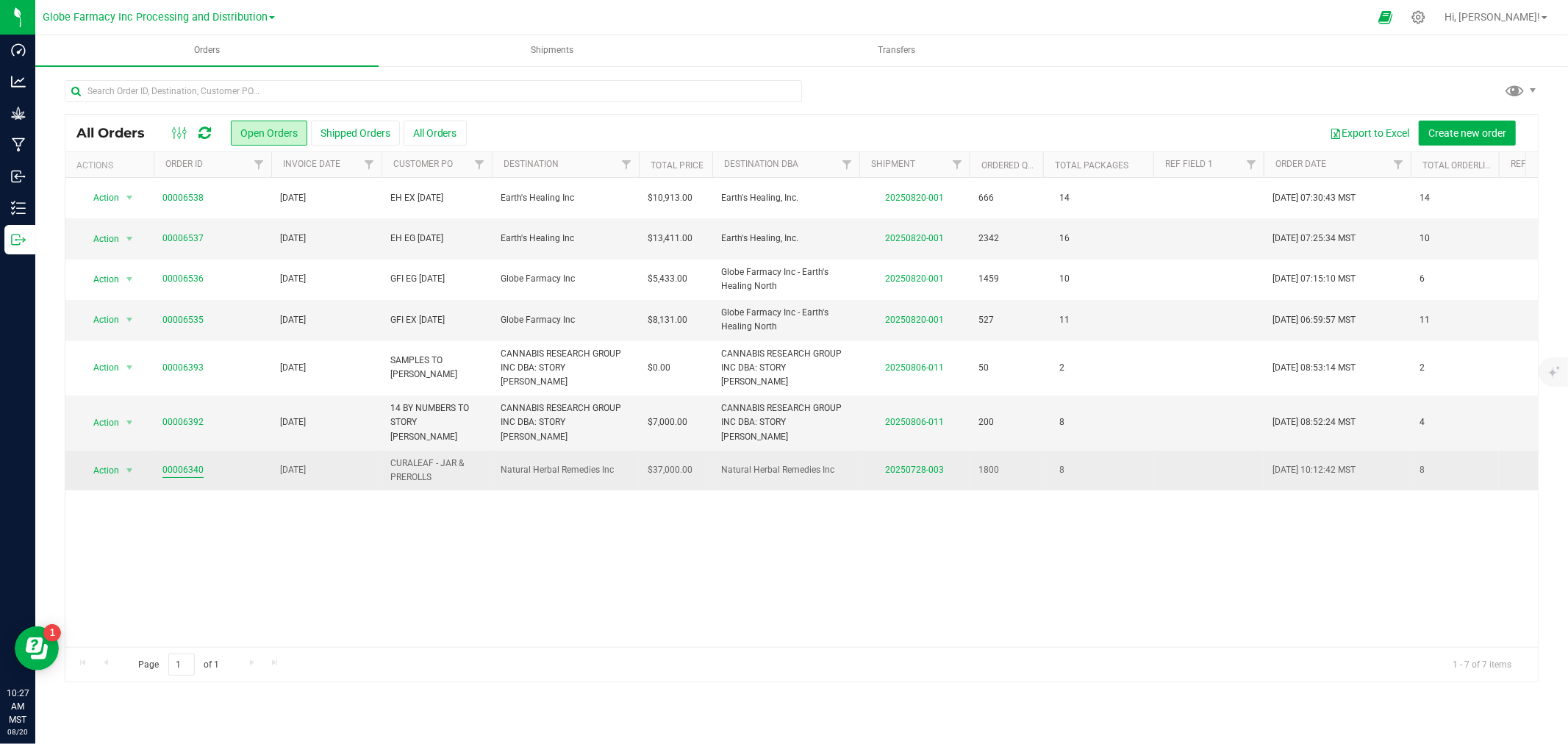
click at [180, 463] on link "00006340" at bounding box center [183, 470] width 41 height 14
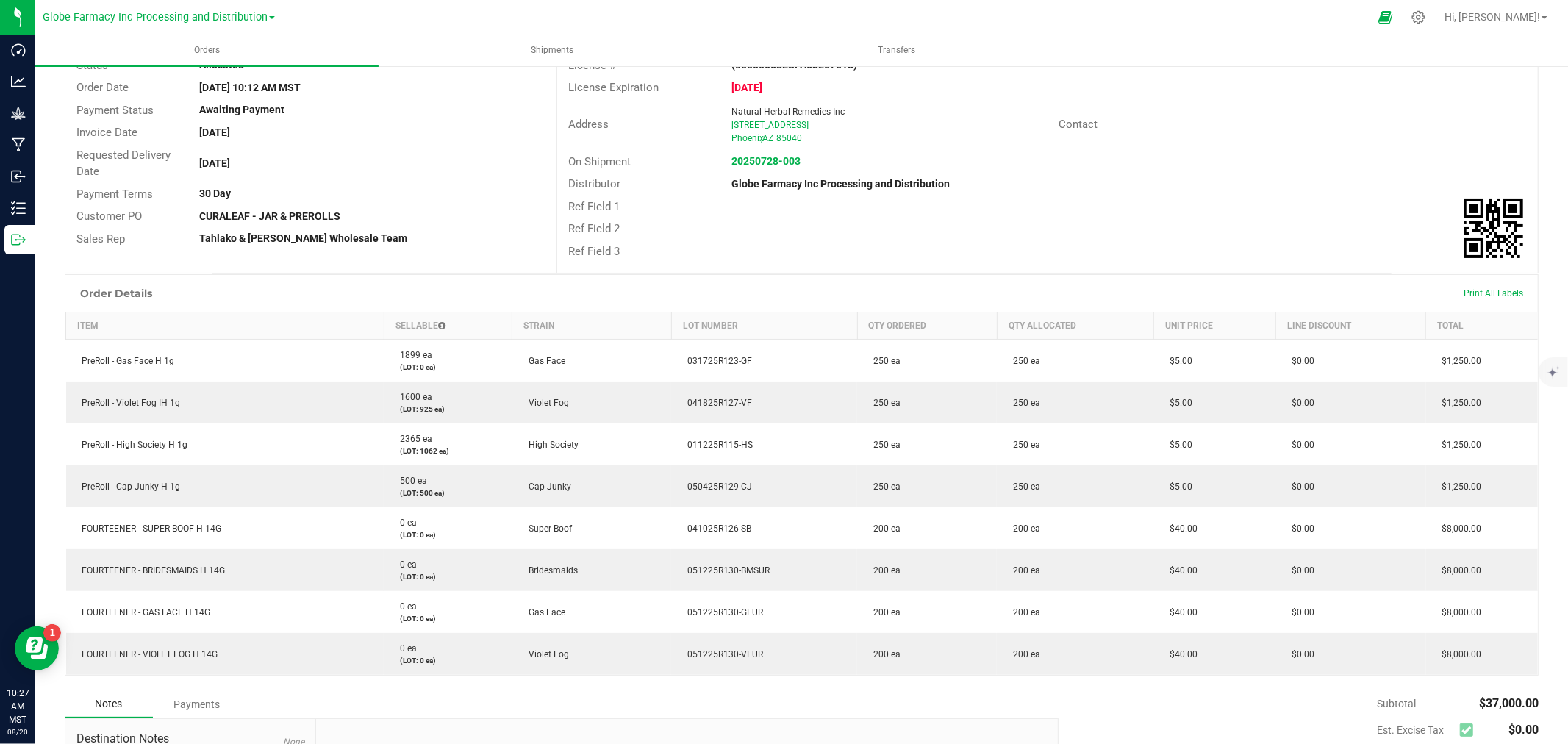
scroll to position [245, 0]
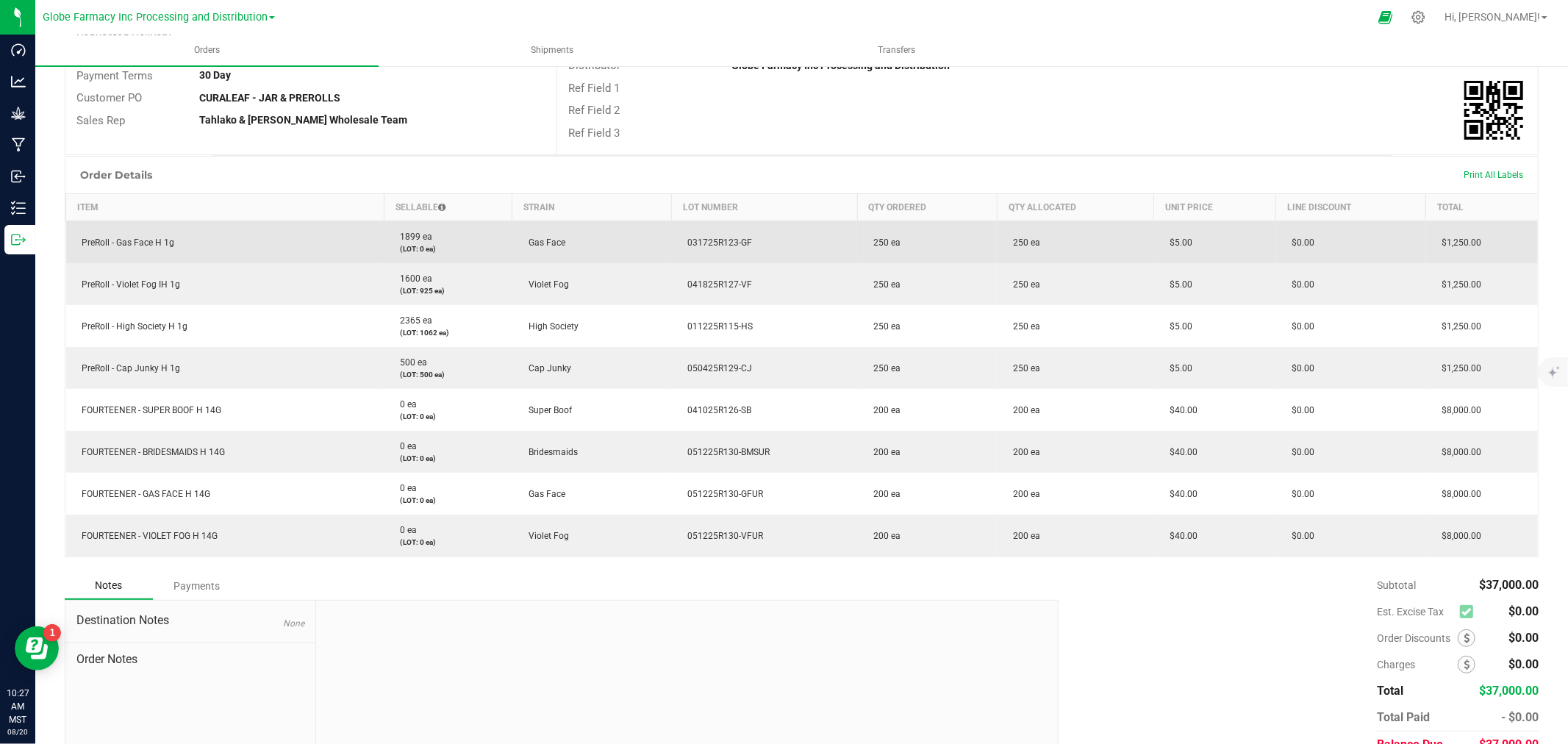
click at [709, 244] on span "031725R123-GF" at bounding box center [716, 242] width 72 height 10
copy span "031725R123-GF"
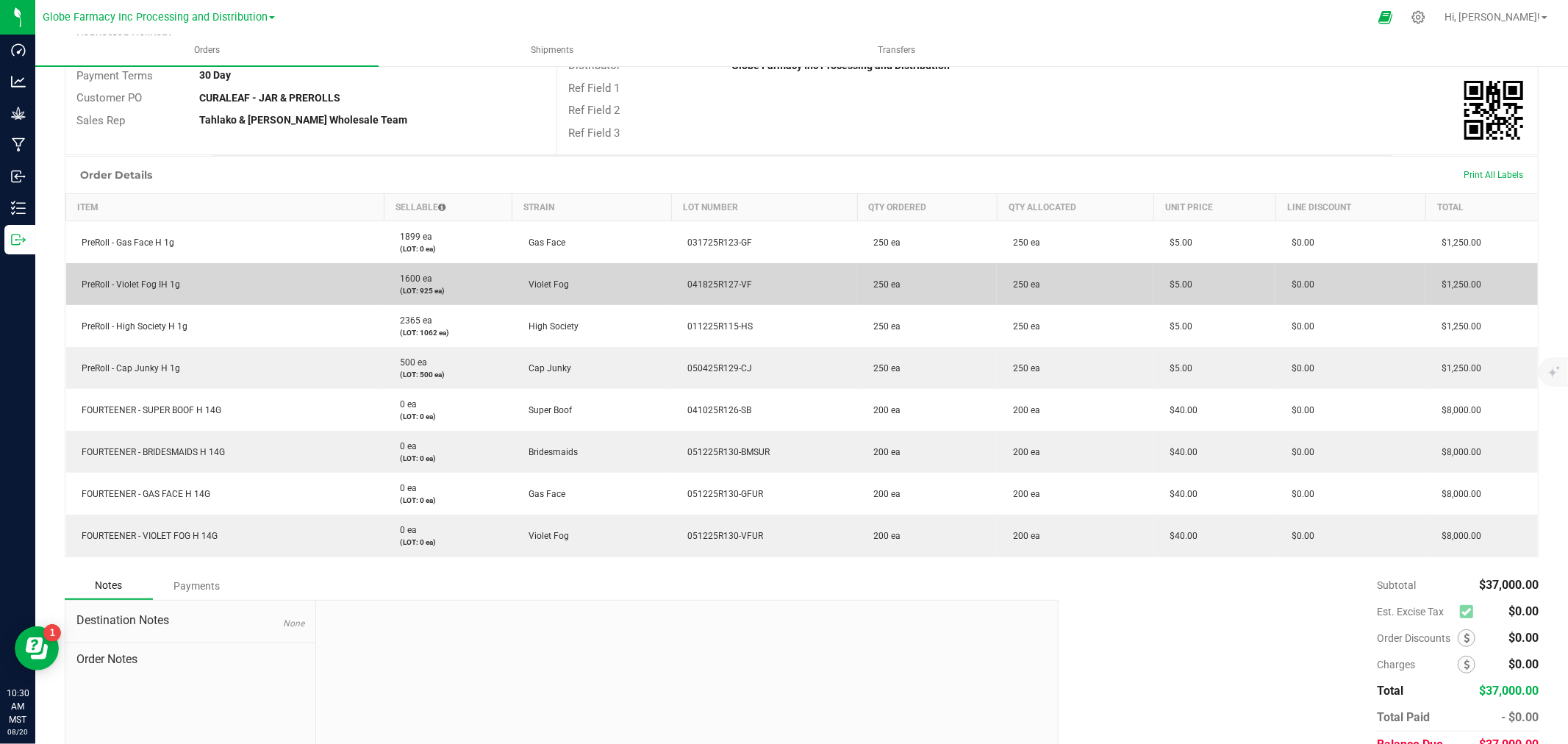
click at [693, 284] on span "041825R127-VF" at bounding box center [716, 284] width 72 height 10
copy span "041825R127-VF"
click at [706, 281] on span "041825R127-VF" at bounding box center [716, 284] width 72 height 10
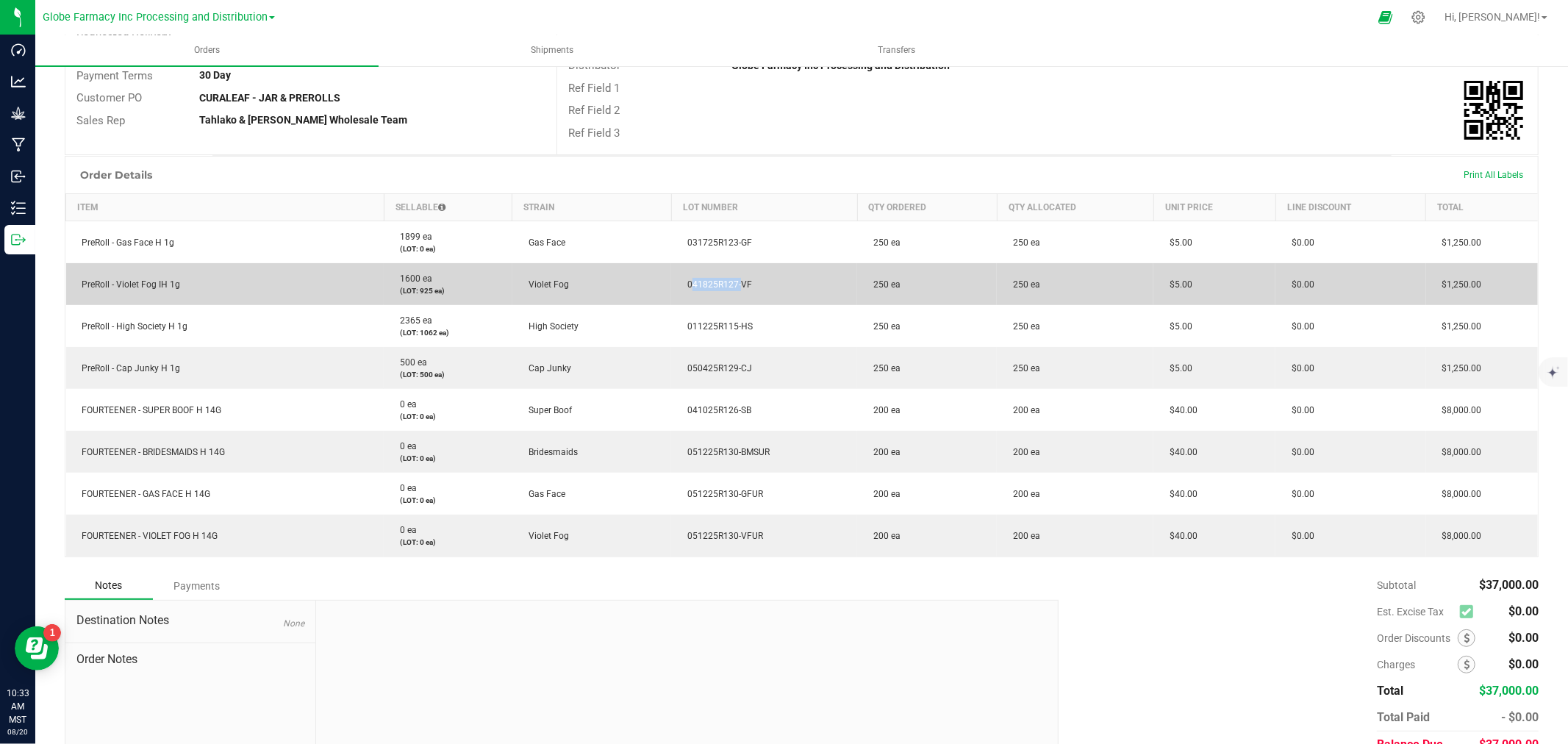
click at [706, 281] on span "041825R127-VF" at bounding box center [716, 284] width 72 height 10
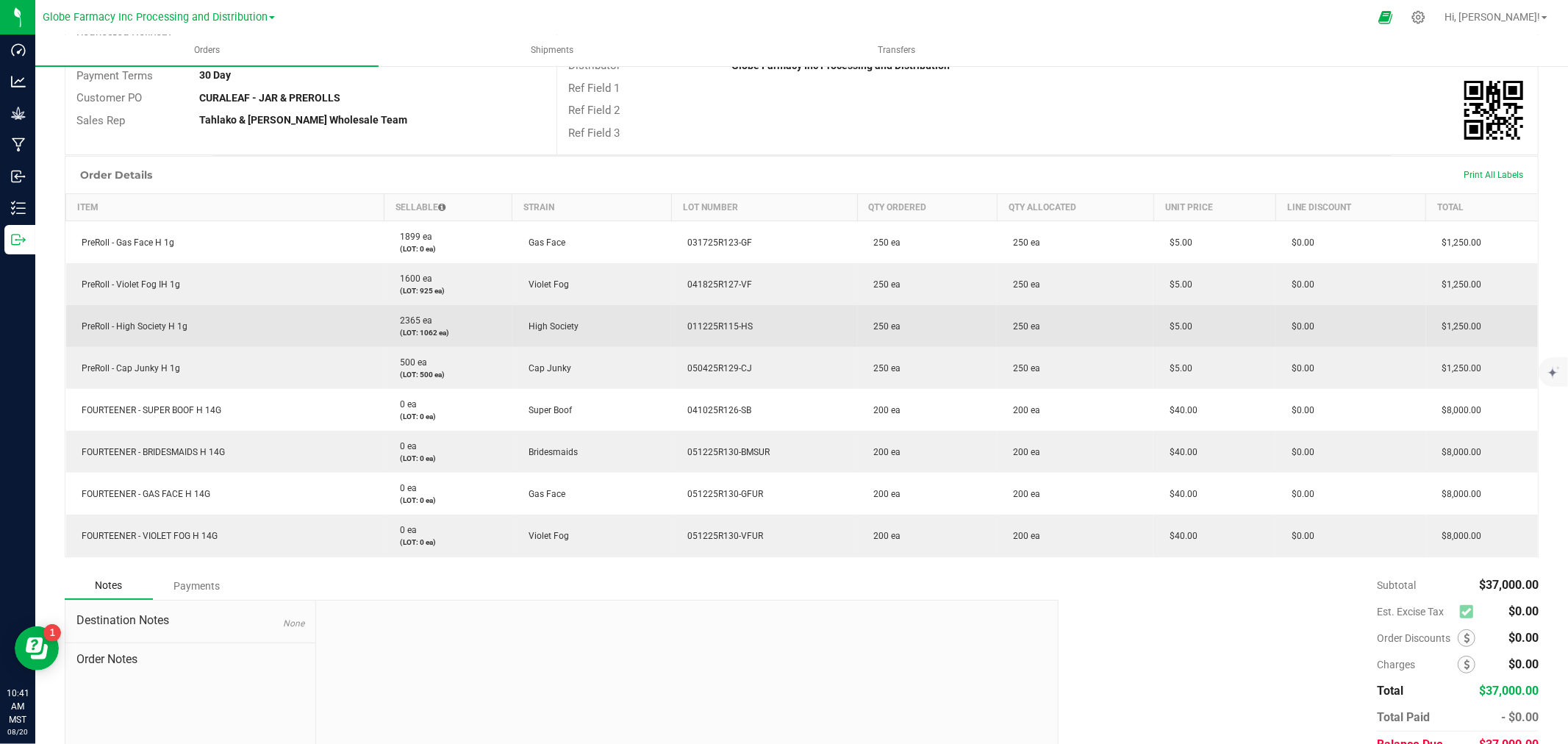
click at [711, 328] on span "011225R115-HS" at bounding box center [716, 326] width 73 height 10
copy span "011225R115-HS"
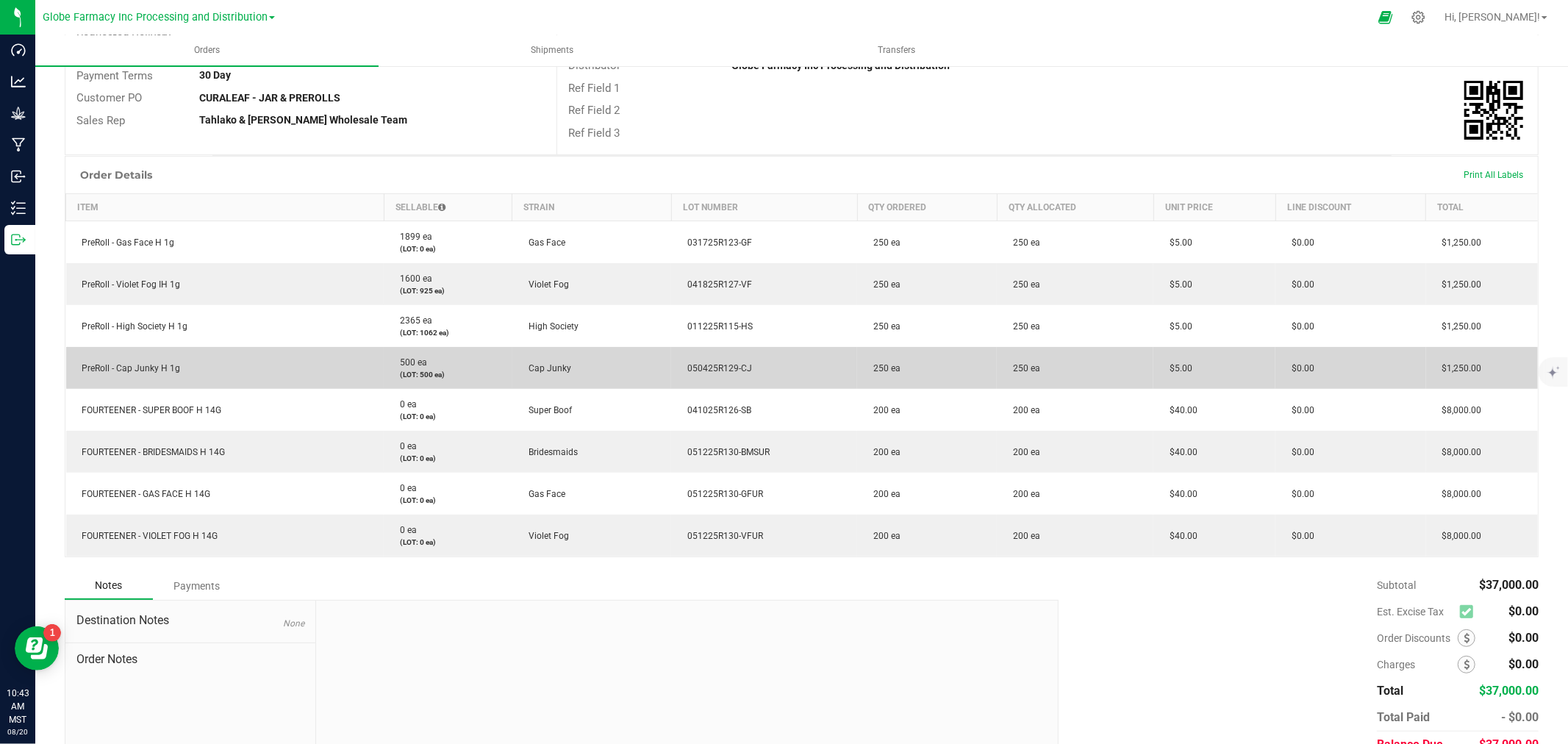
click at [693, 377] on td "050425R129-CJ" at bounding box center [764, 368] width 186 height 42
copy span "050425R129-CJ"
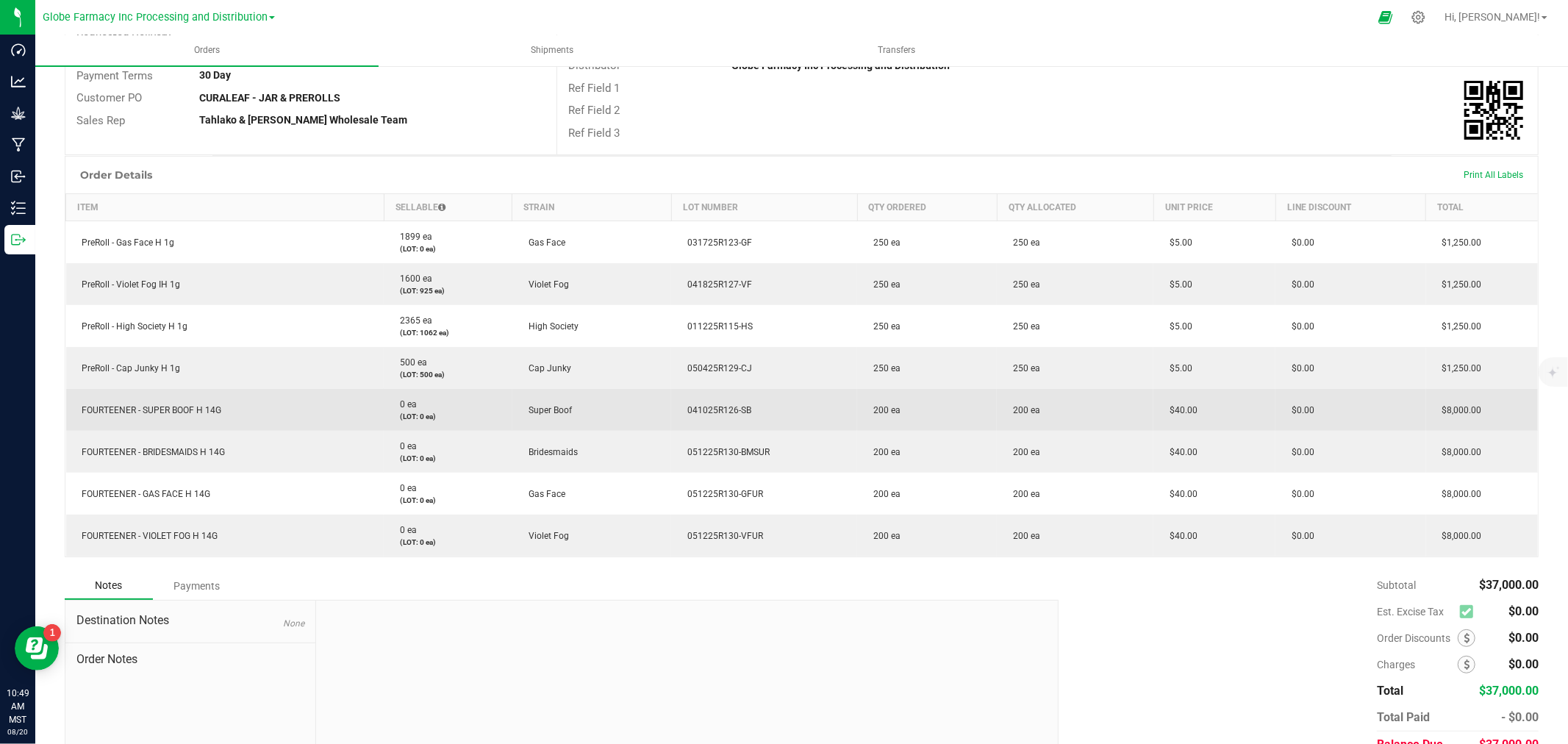
click at [706, 415] on td "041025R126-SB" at bounding box center [764, 410] width 186 height 42
drag, startPoint x: 706, startPoint y: 415, endPoint x: 688, endPoint y: 412, distance: 18.2
click at [688, 412] on span "041025R126-SB" at bounding box center [715, 410] width 71 height 10
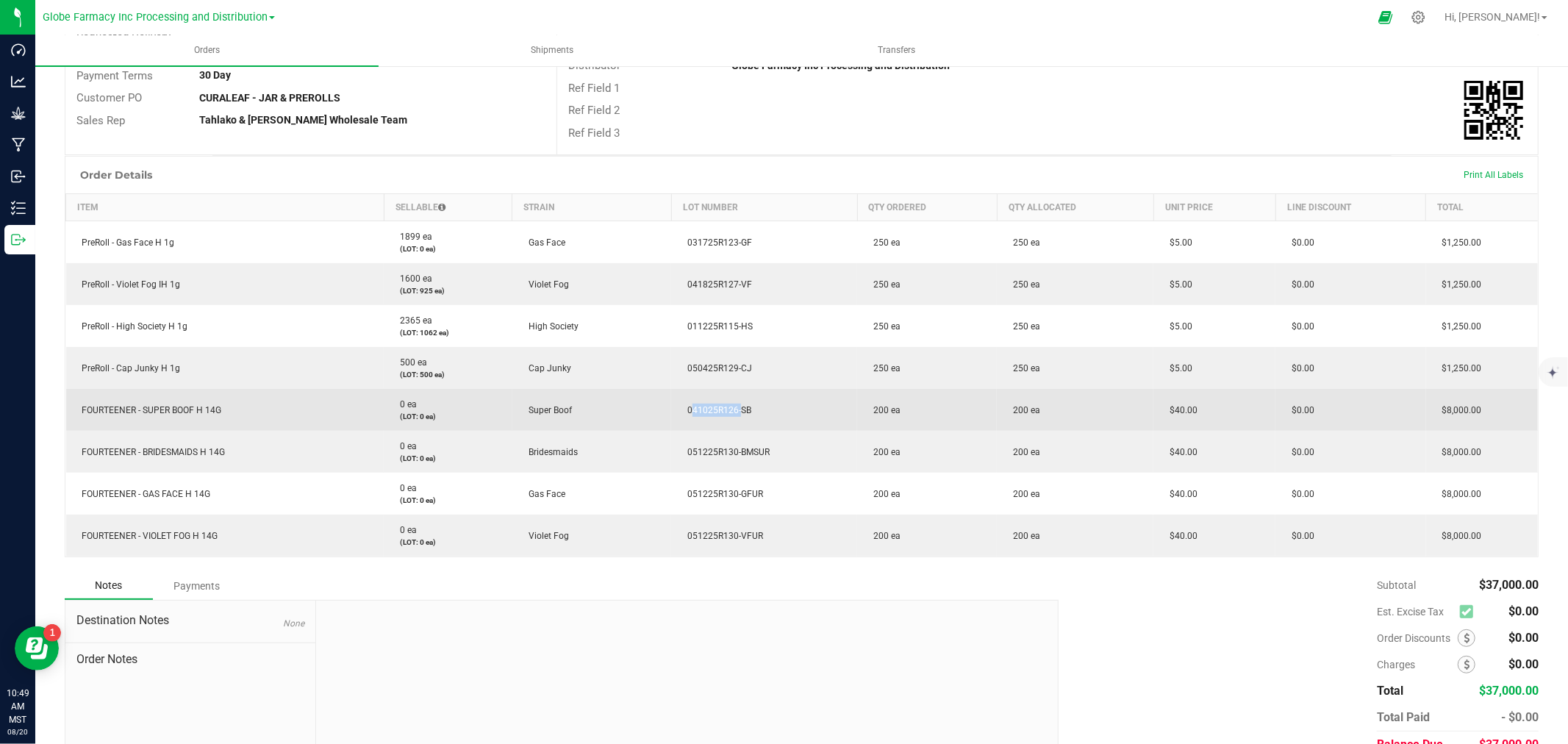
click at [688, 412] on span "041025R126-SB" at bounding box center [715, 410] width 71 height 10
copy span "041025R126-SB"
click at [716, 408] on span "041025R126-SB" at bounding box center [715, 410] width 71 height 10
copy span "041025R126-SB"
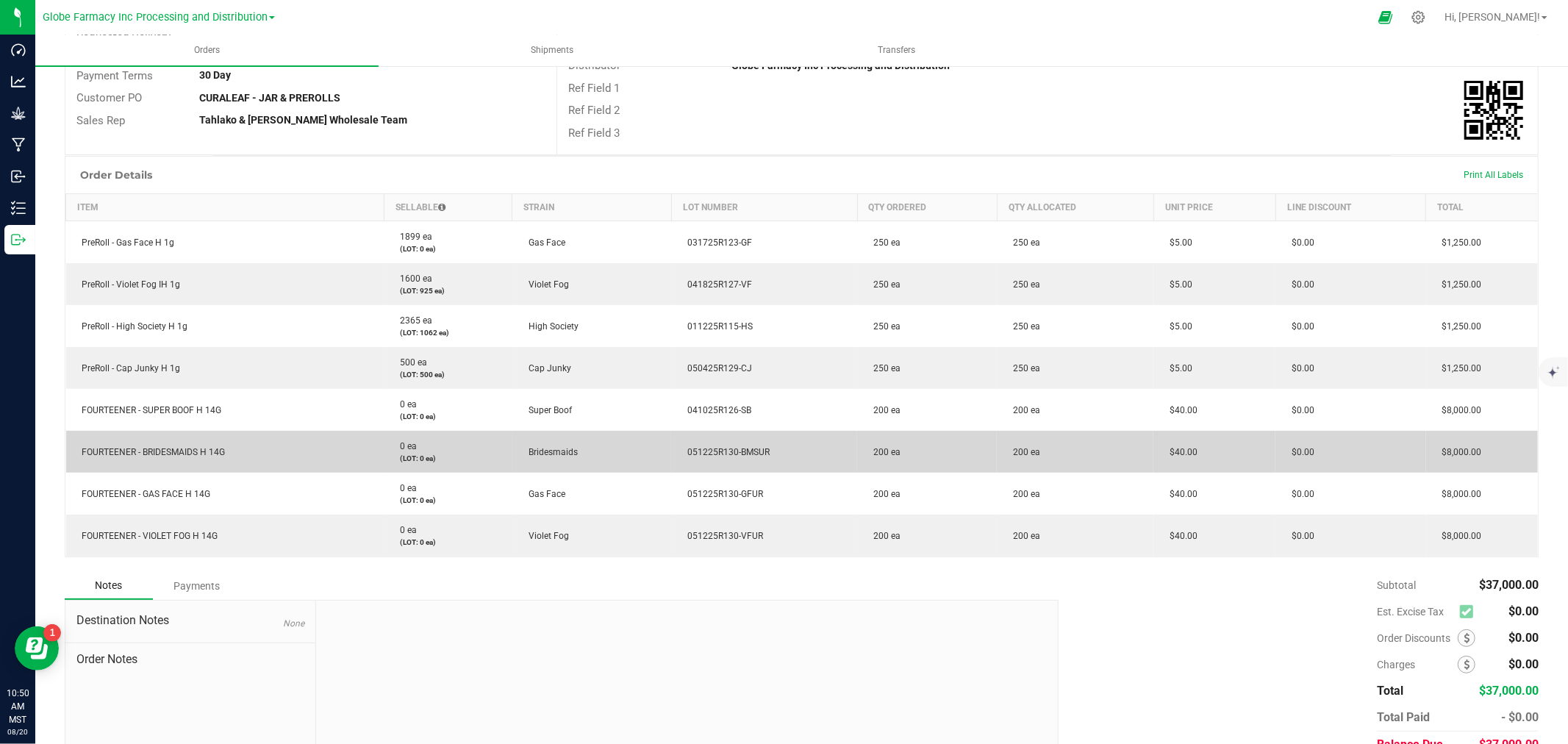
click at [752, 453] on span "051225R130-BMSUR" at bounding box center [724, 452] width 90 height 10
click at [734, 449] on span "051225R130-BMSUR" at bounding box center [724, 452] width 90 height 10
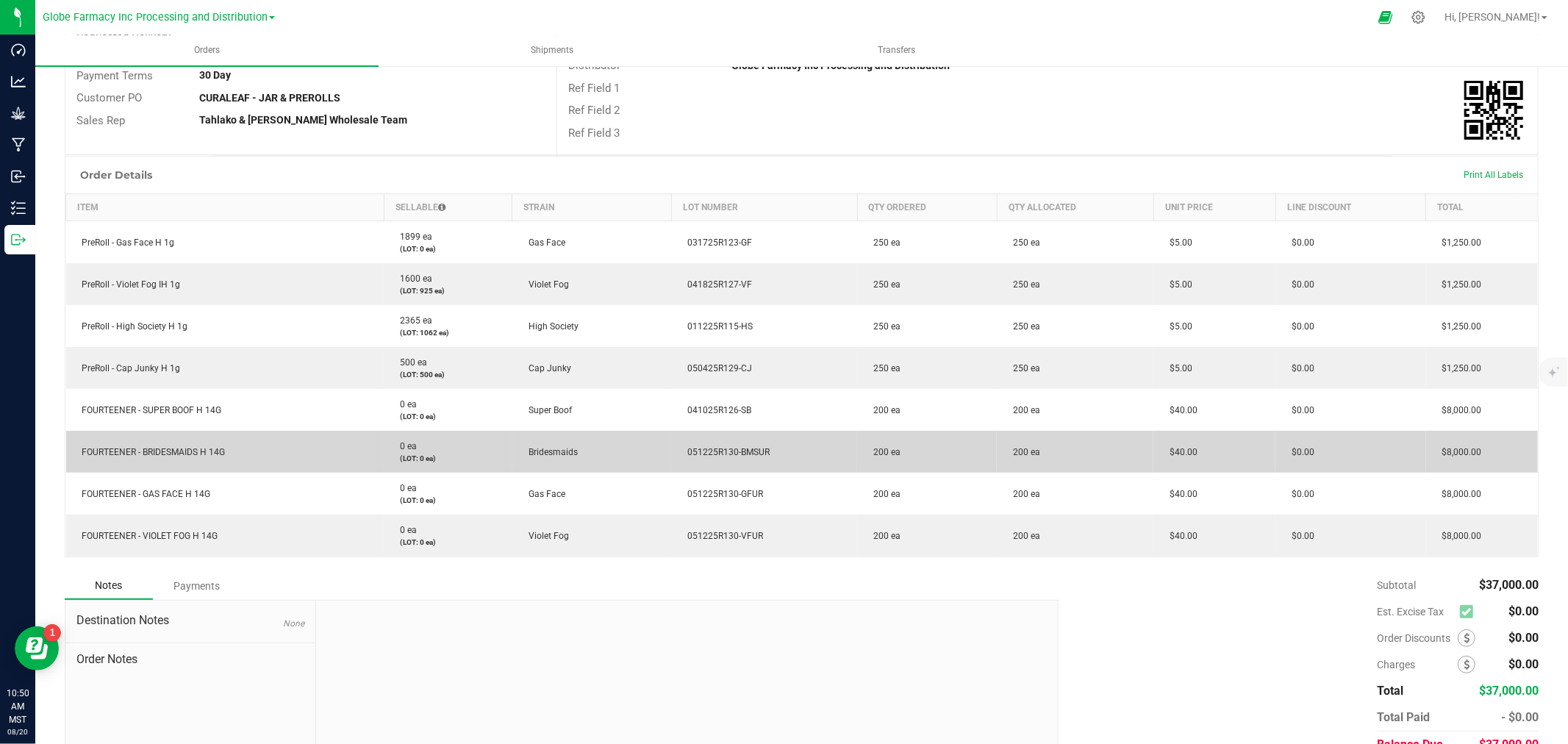
click at [734, 449] on span "051225R130-BMSUR" at bounding box center [724, 452] width 90 height 10
copy span "051225R130-BMSUR"
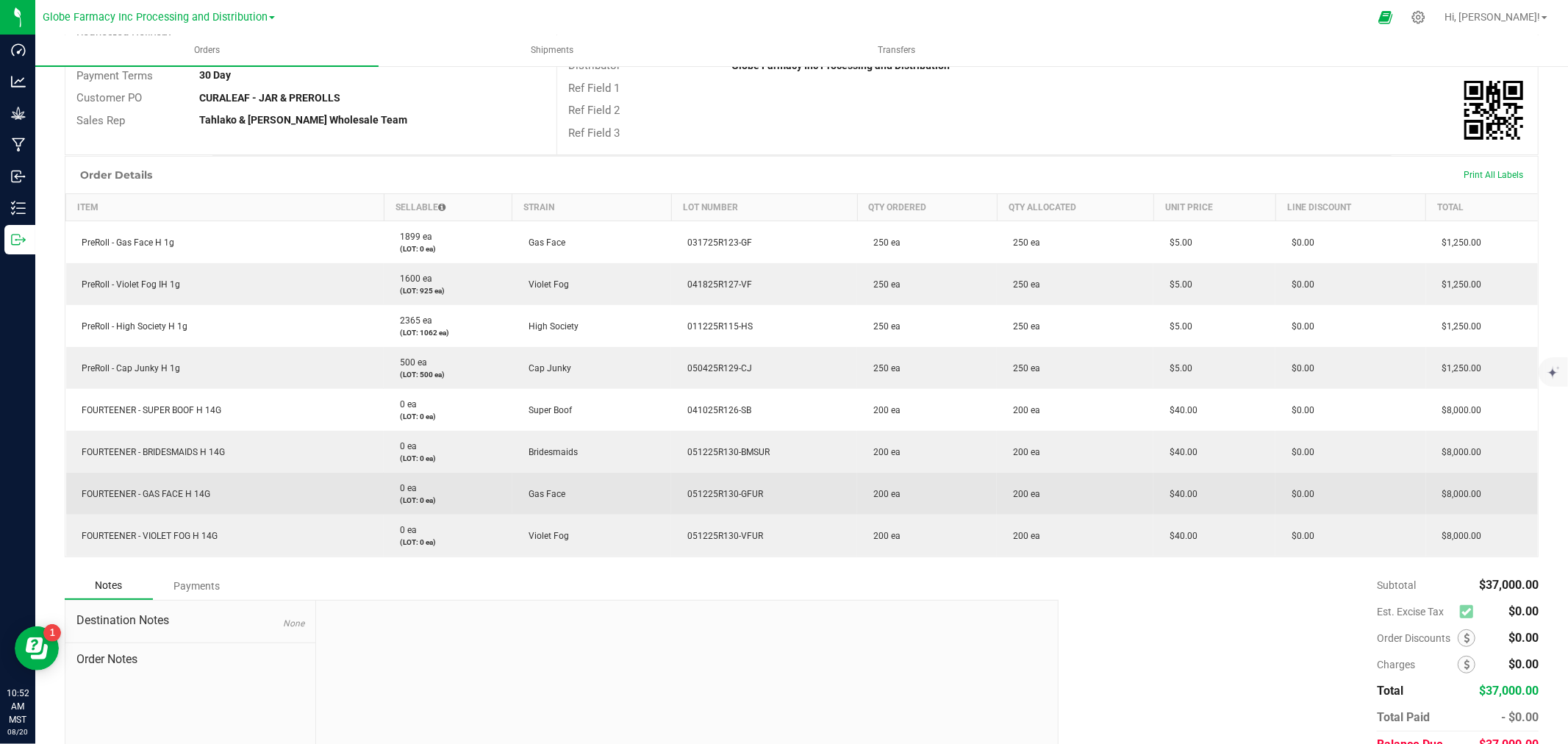
click at [709, 490] on span "051225R130-GFUR" at bounding box center [721, 493] width 83 height 10
copy span "051225R130-GFUR"
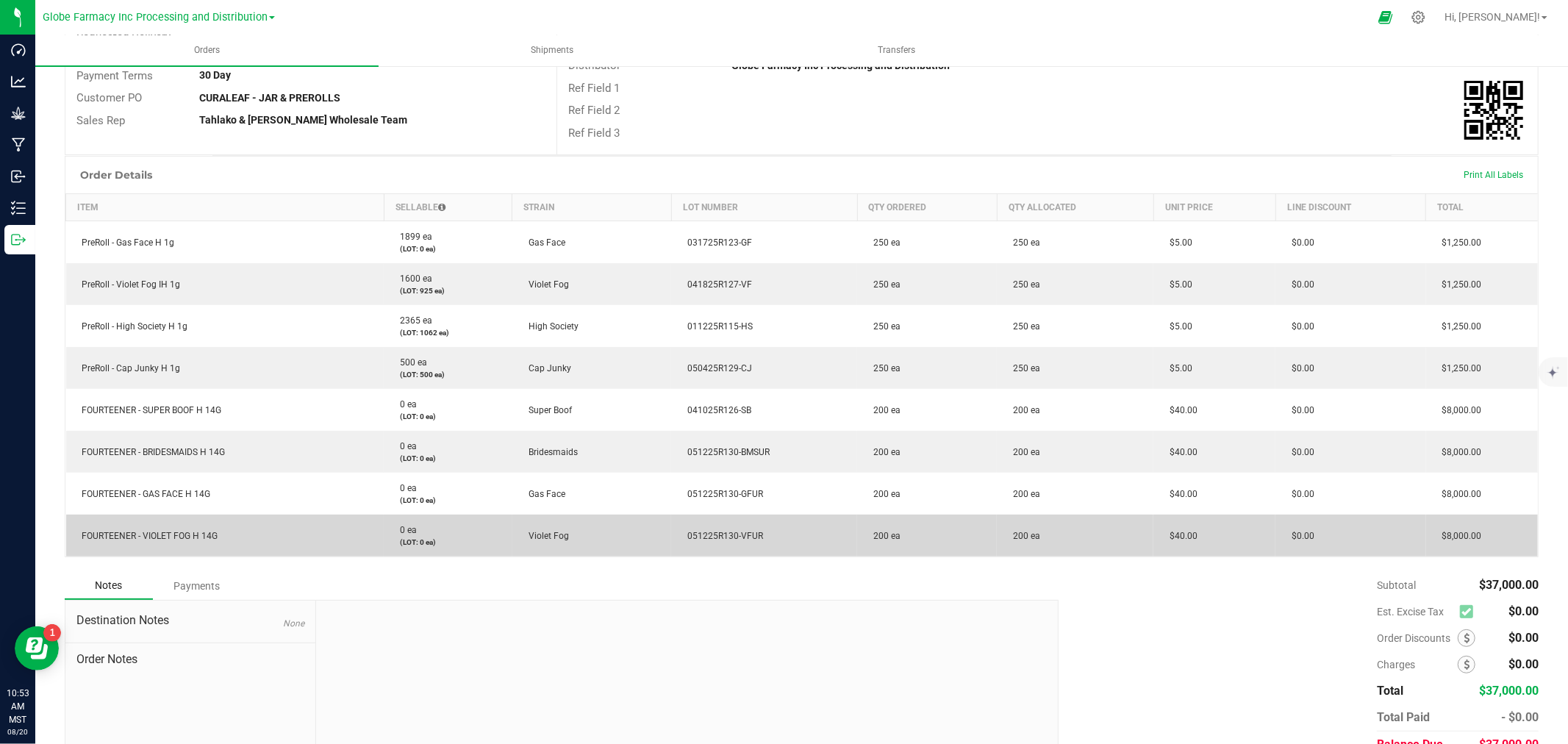
click at [715, 529] on td "051225R130-VFUR" at bounding box center [764, 536] width 186 height 42
copy span "051225R130-VFUR"
